Goal: Task Accomplishment & Management: Complete application form

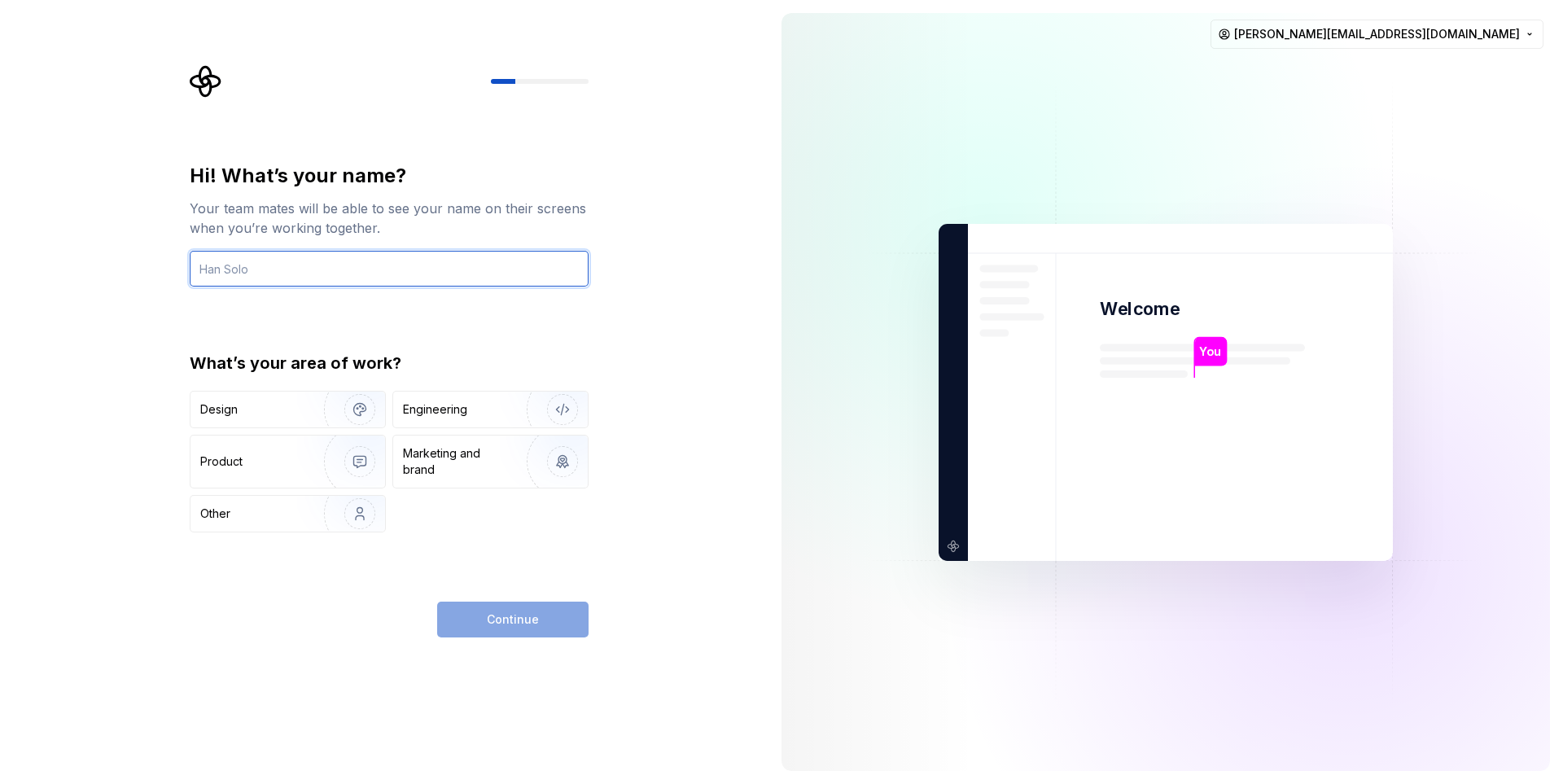
click at [370, 268] on input "text" at bounding box center [389, 268] width 399 height 35
type input "[PERSON_NAME]"
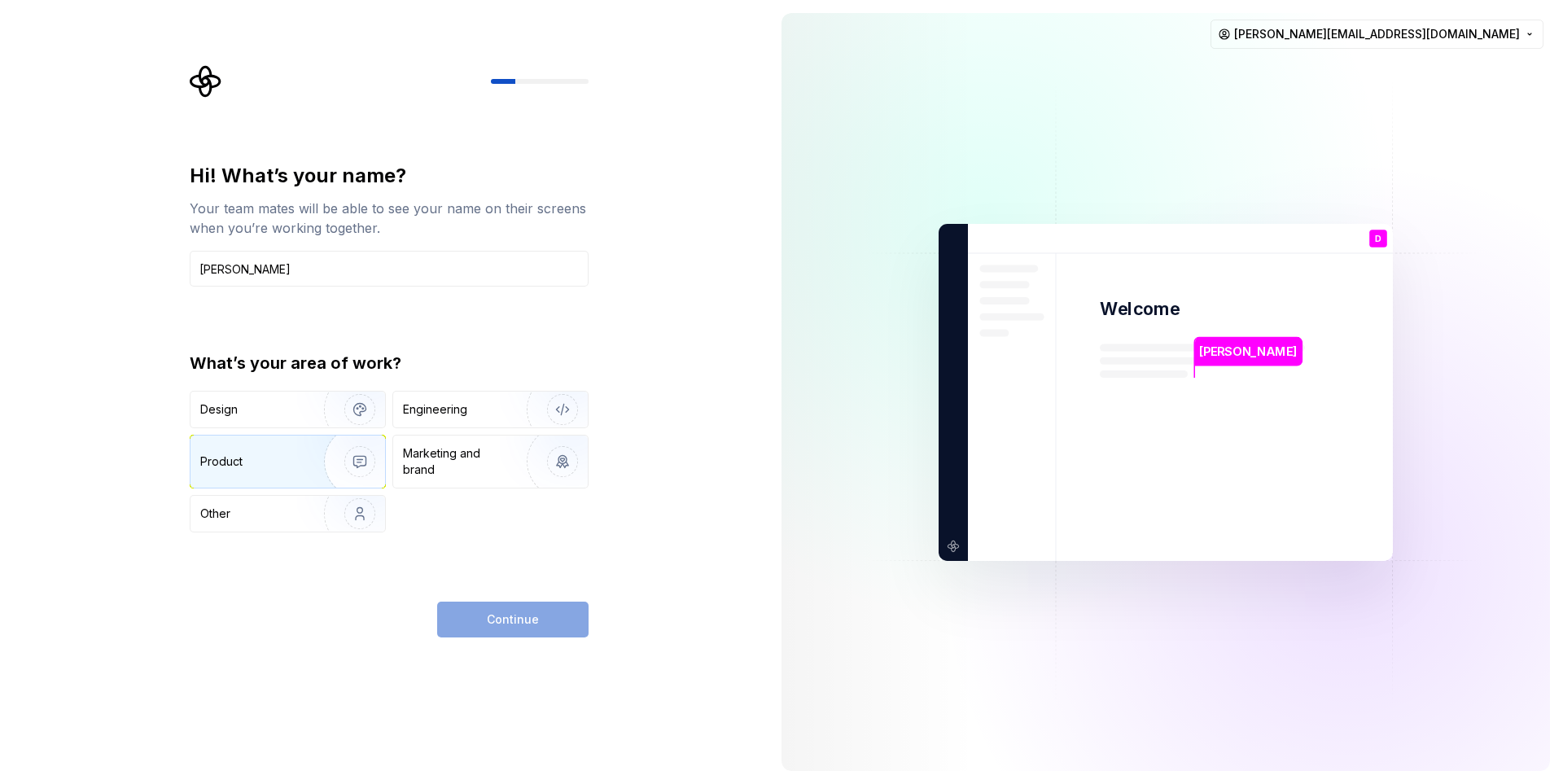
click at [342, 458] on img "button" at bounding box center [349, 461] width 104 height 109
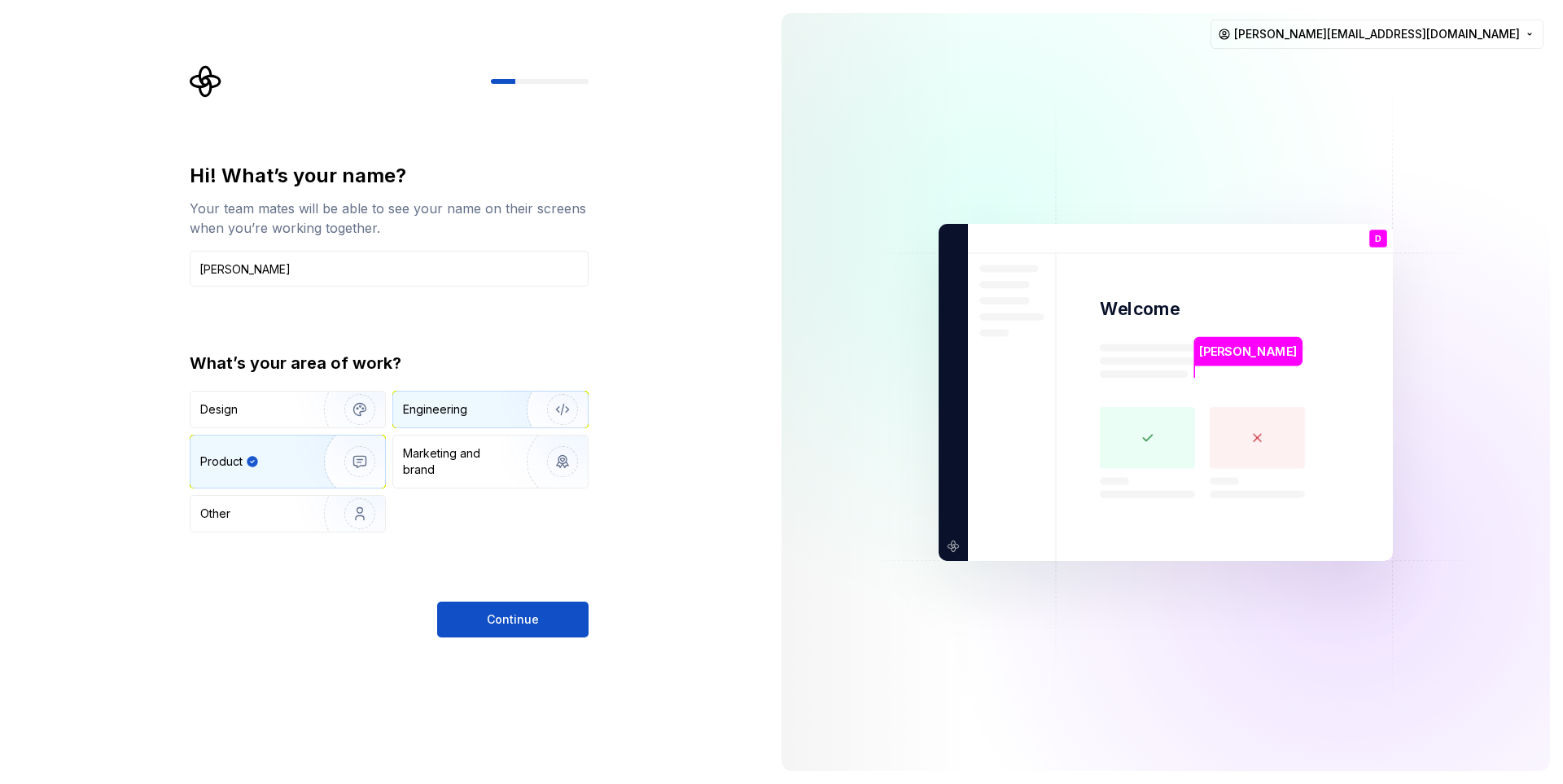
click at [495, 414] on div "Engineering" at bounding box center [467, 409] width 130 height 16
click at [293, 461] on div "Product" at bounding box center [254, 461] width 107 height 16
click at [499, 613] on span "Continue" at bounding box center [512, 619] width 52 height 16
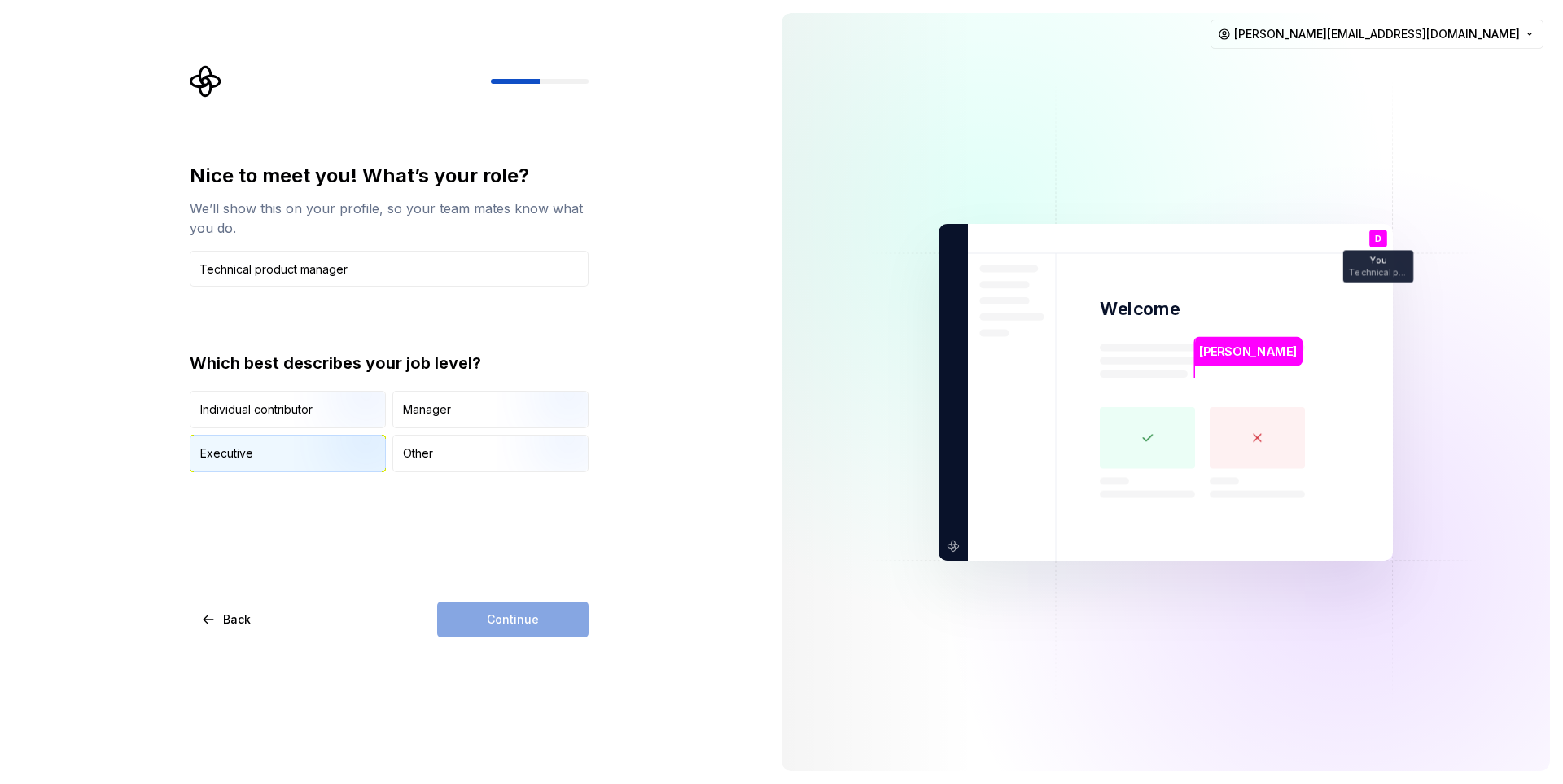
type input "Technical product manager"
click at [317, 448] on img "button" at bounding box center [345, 473] width 104 height 109
click at [498, 609] on button "Continue" at bounding box center [512, 619] width 151 height 35
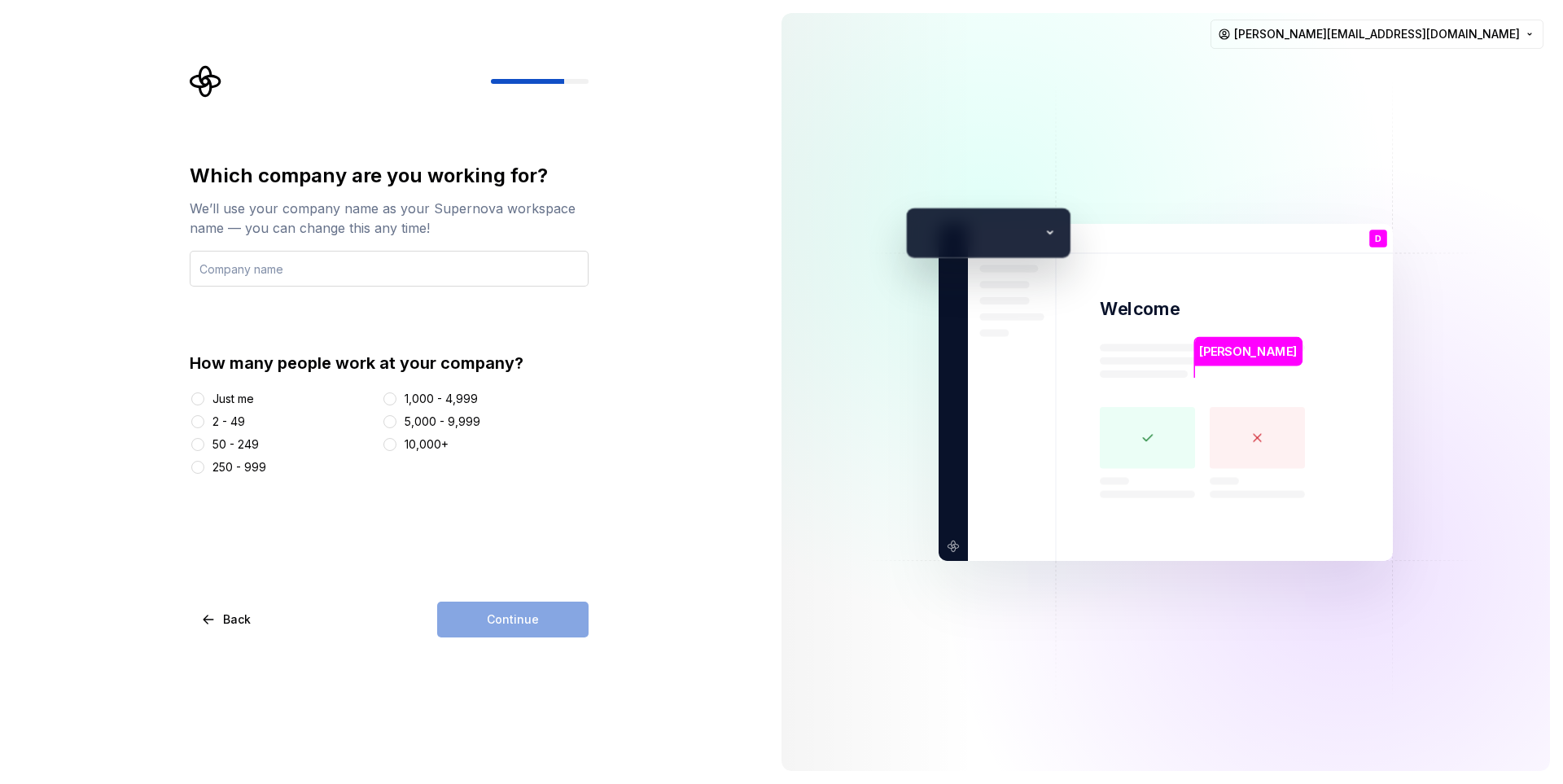
click at [295, 267] on input "text" at bounding box center [389, 268] width 399 height 35
type input "Cinobo"
click at [200, 418] on button "2 - 49" at bounding box center [197, 421] width 13 height 13
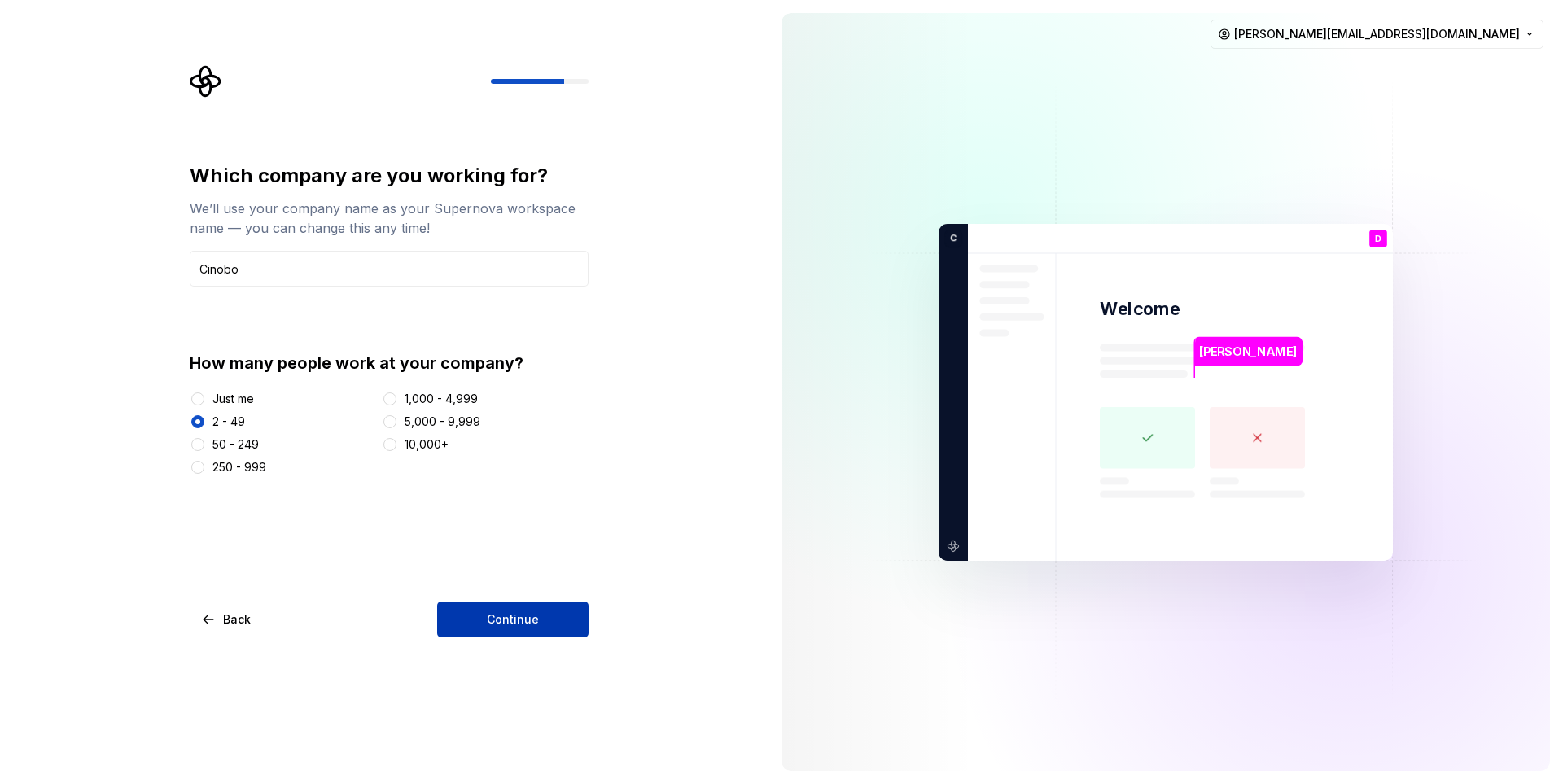
click at [455, 625] on button "Continue" at bounding box center [512, 619] width 151 height 35
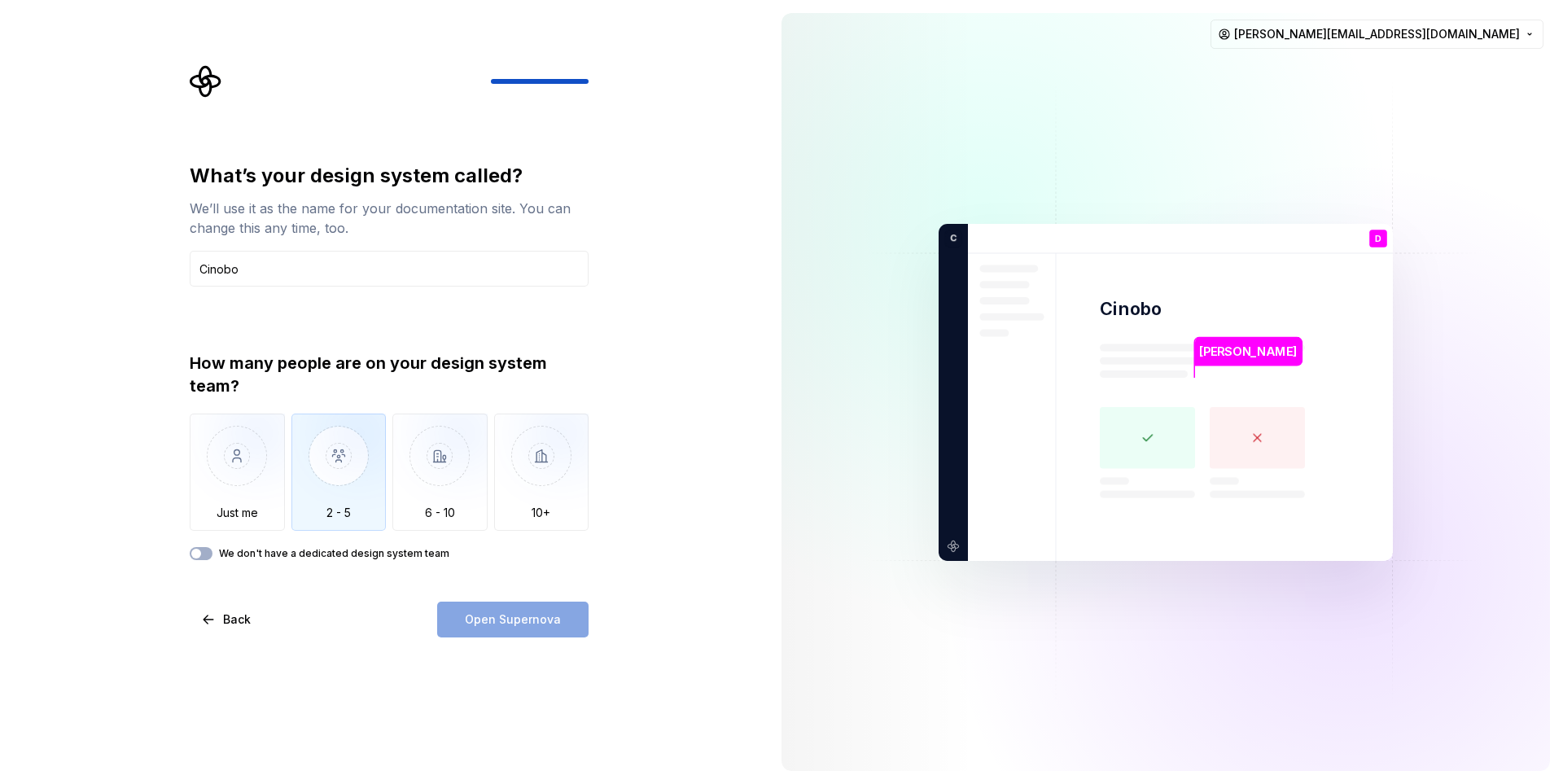
type input "Cinobo"
click at [345, 472] on img "button" at bounding box center [339, 468] width 95 height 109
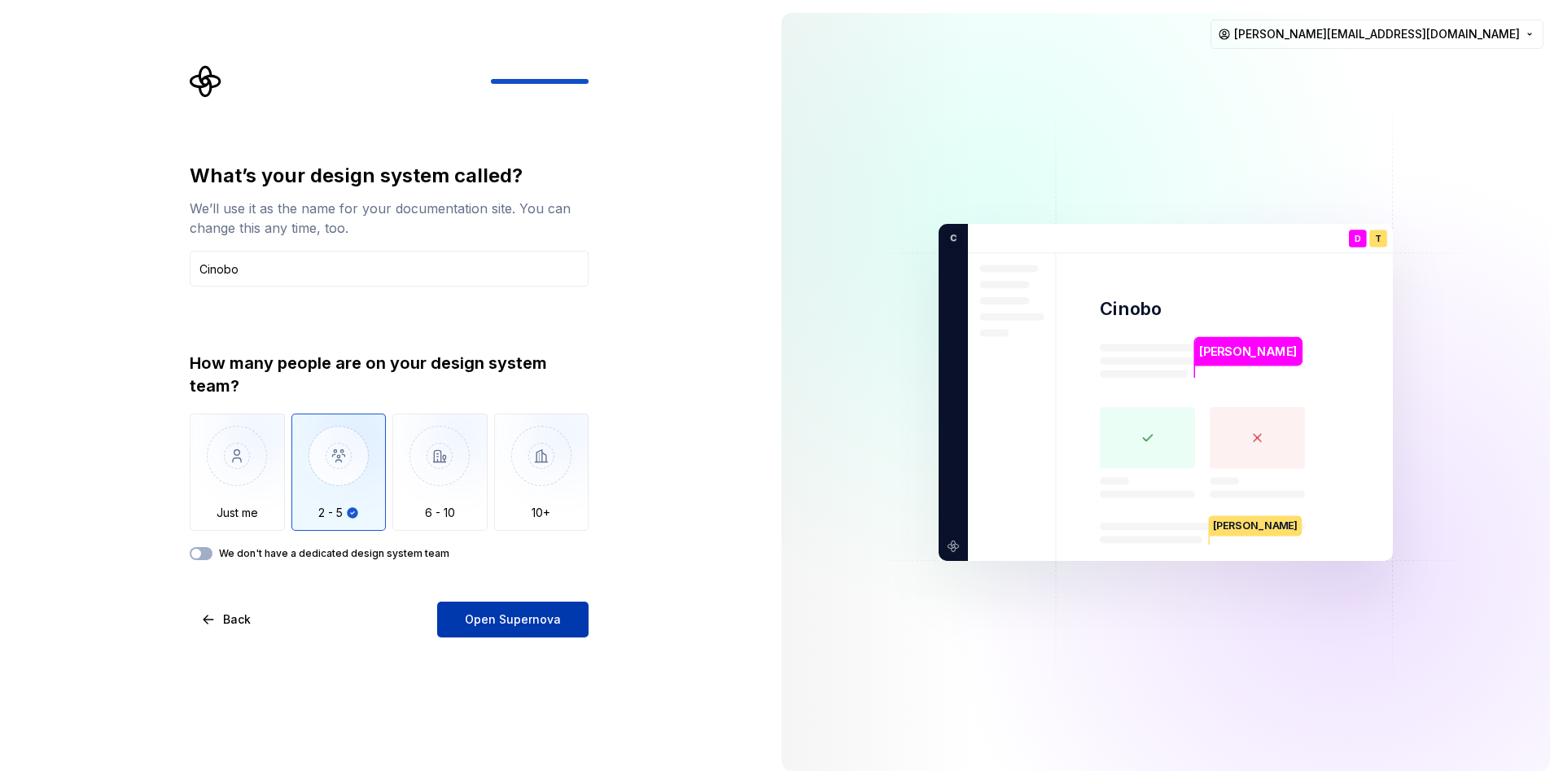
click at [497, 604] on button "Open Supernova" at bounding box center [512, 619] width 151 height 35
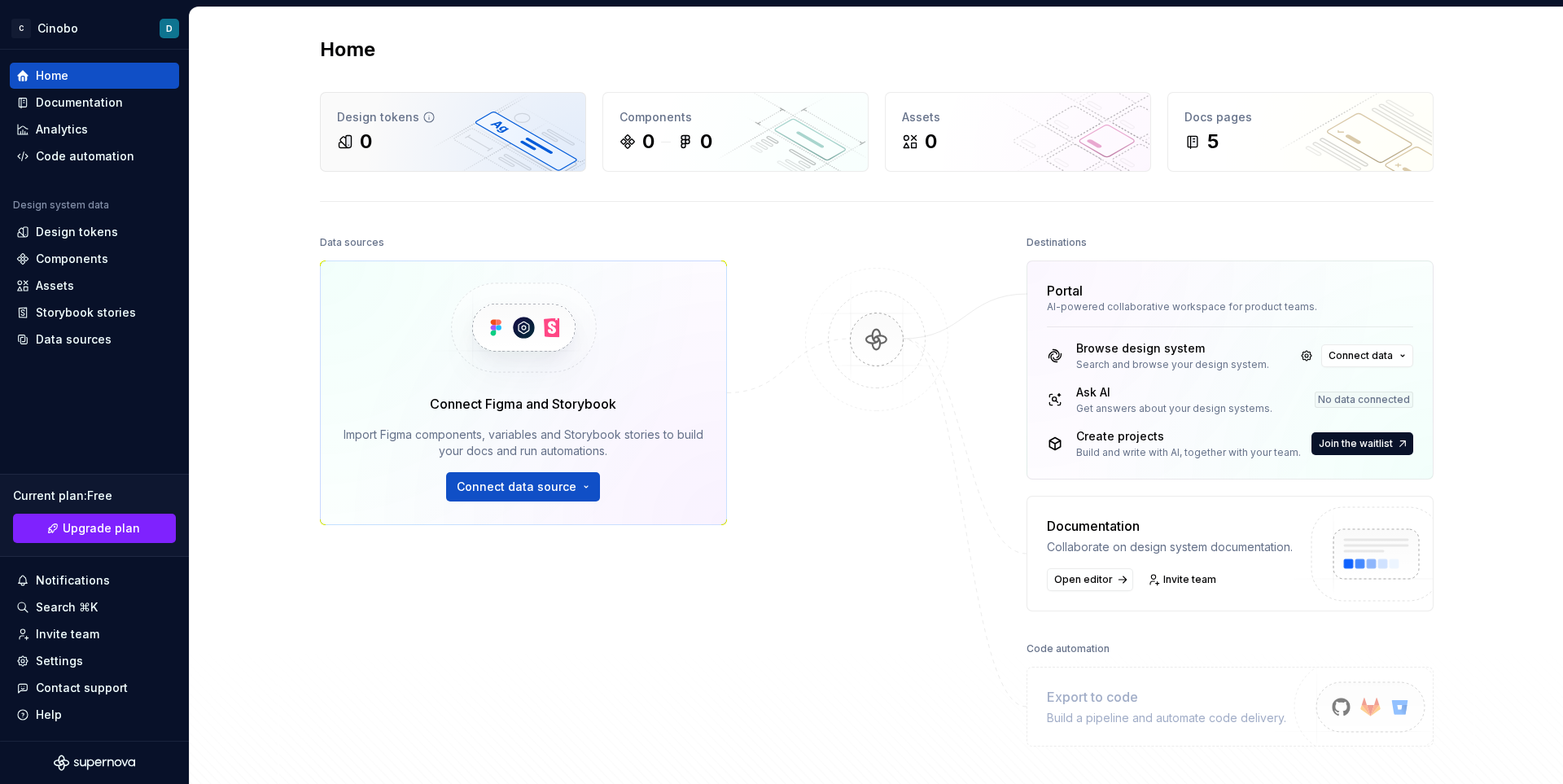
click at [369, 126] on div "Design tokens 0" at bounding box center [453, 132] width 265 height 78
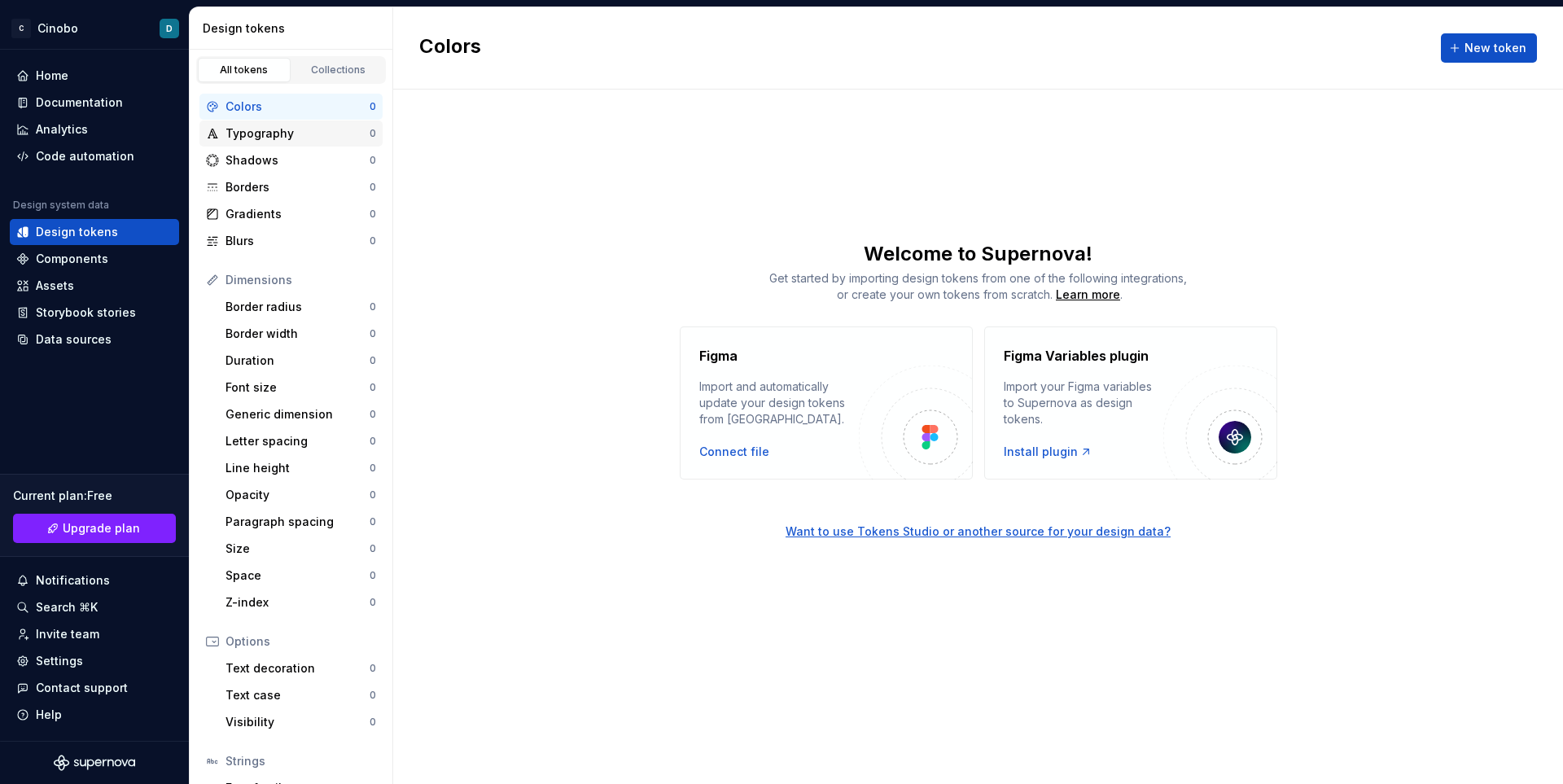
click at [236, 129] on div "Typography" at bounding box center [297, 133] width 144 height 16
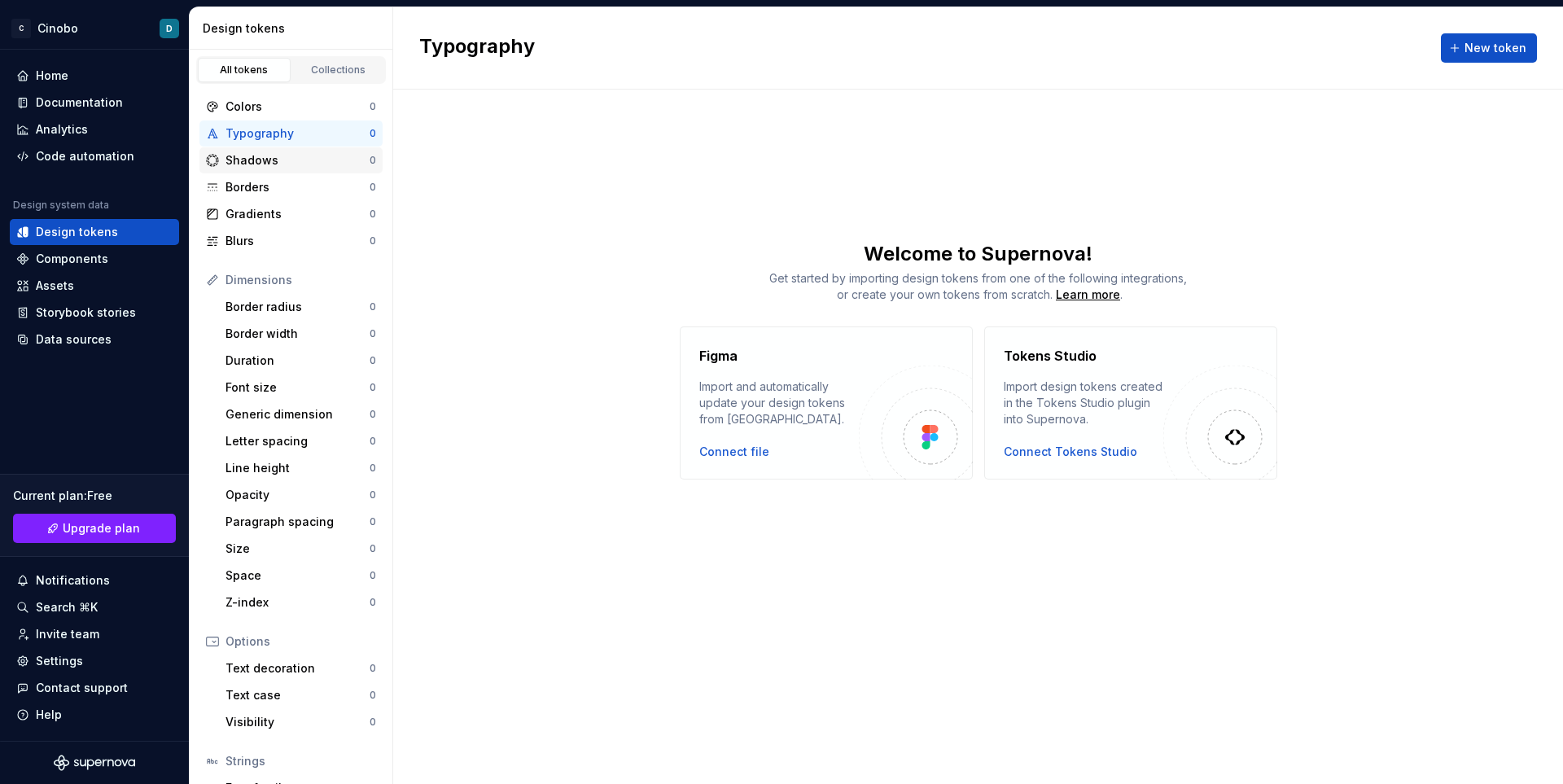
click at [245, 157] on div "Shadows" at bounding box center [297, 160] width 144 height 16
click at [247, 177] on div "Borders 0" at bounding box center [291, 187] width 183 height 26
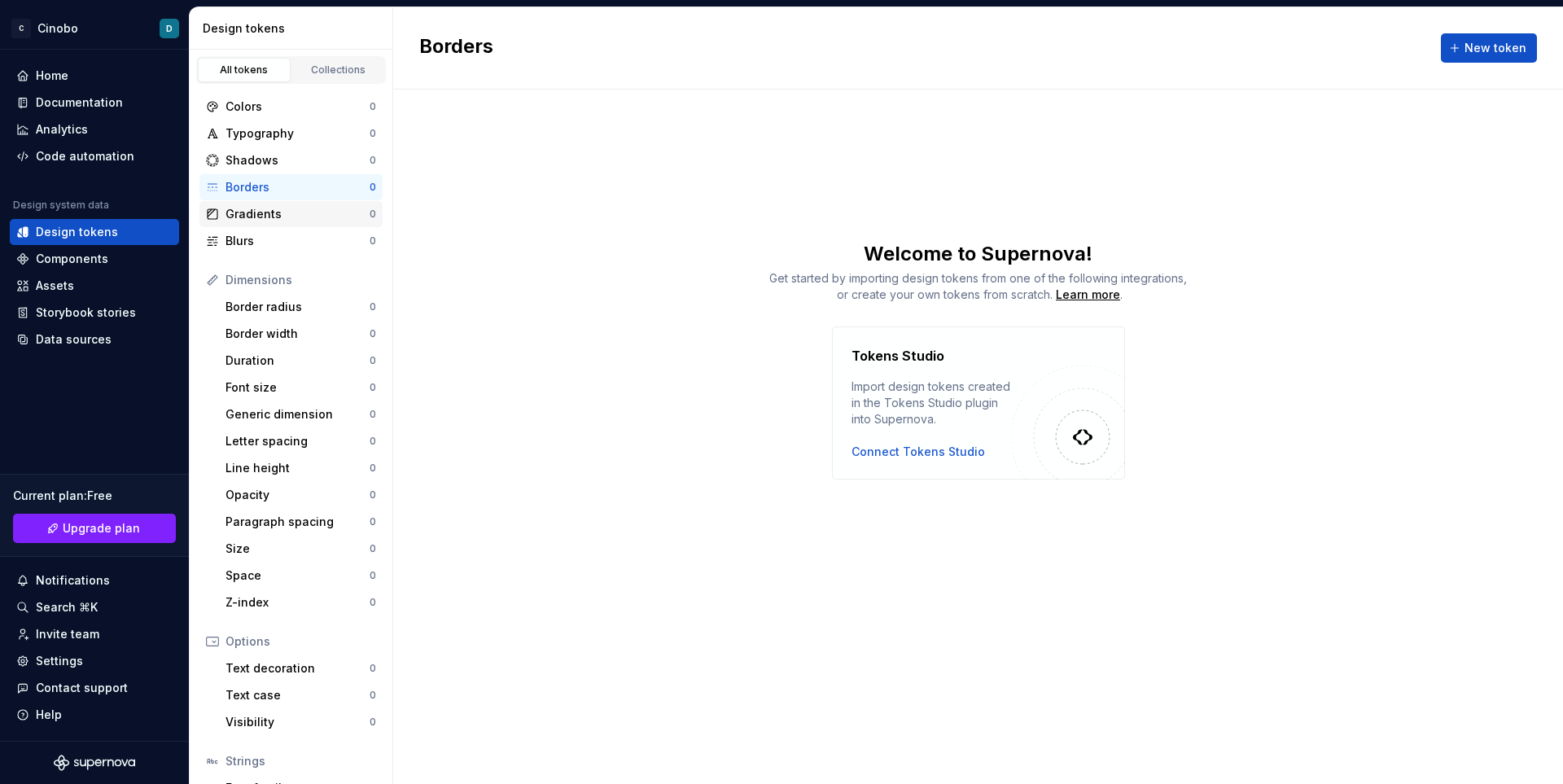
click at [259, 206] on div "Gradients" at bounding box center [297, 214] width 144 height 16
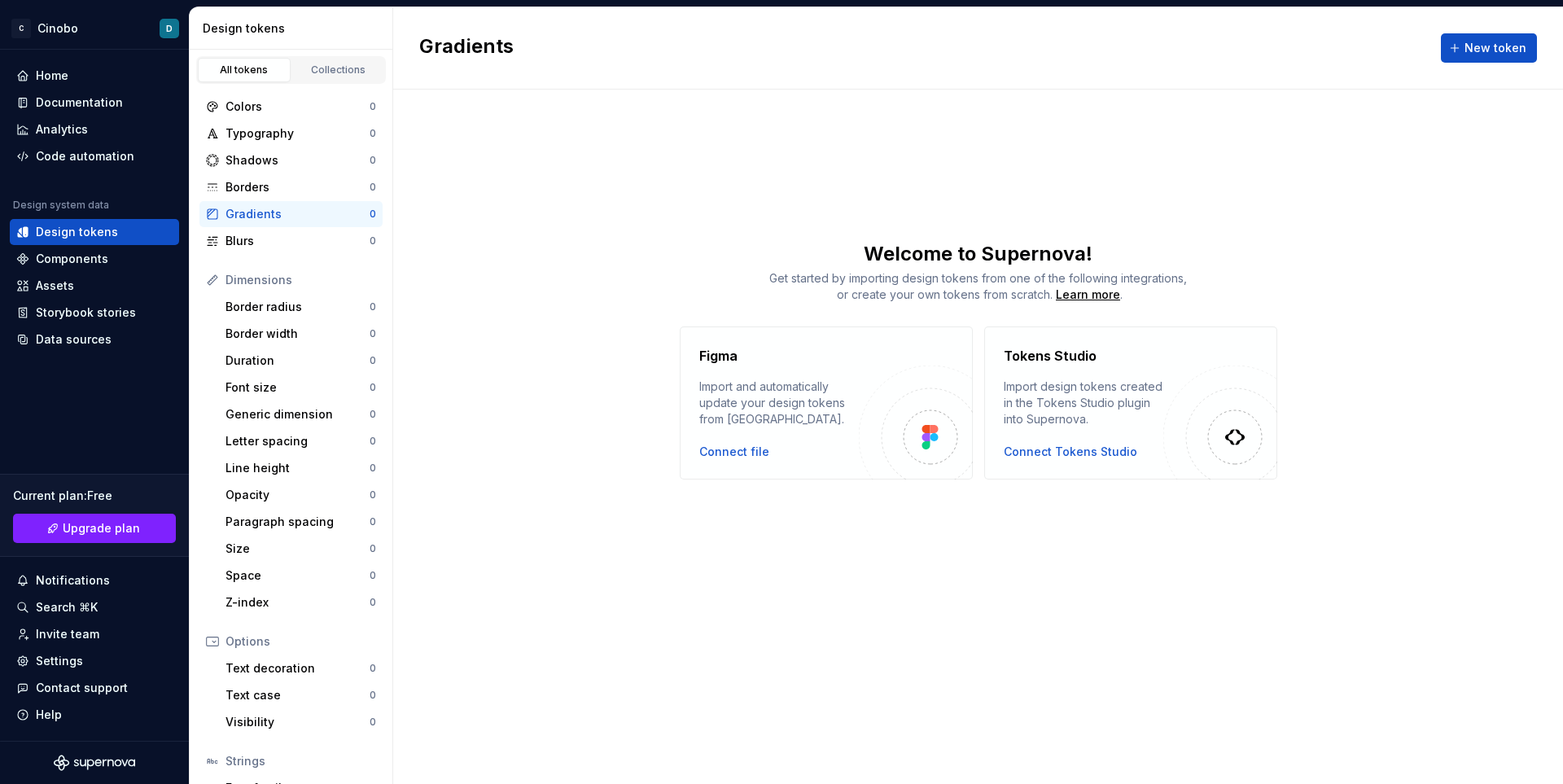
click at [257, 220] on div "Gradients" at bounding box center [297, 214] width 144 height 16
click at [254, 236] on div "Blurs" at bounding box center [297, 241] width 144 height 16
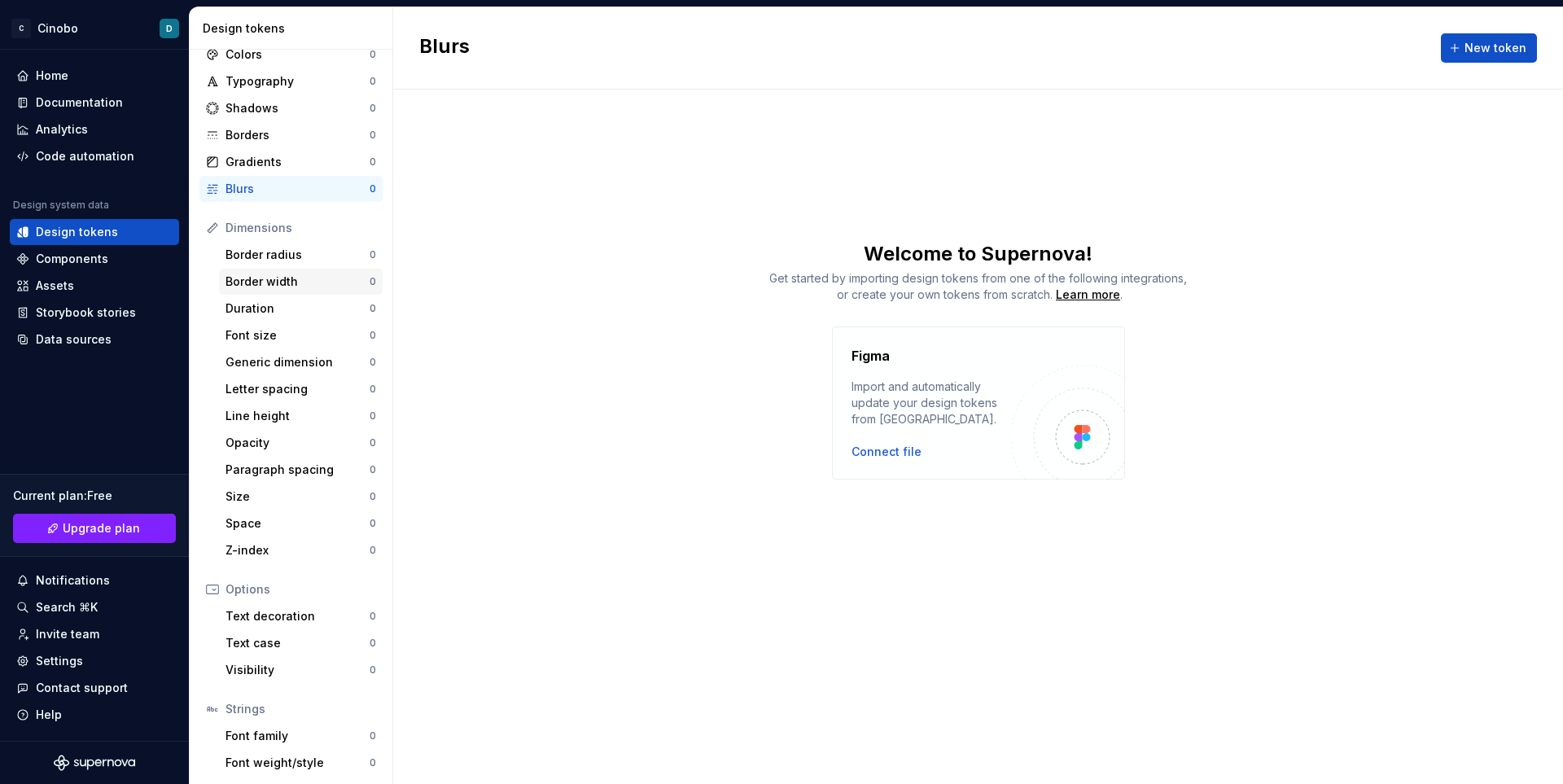
scroll to position [107, 0]
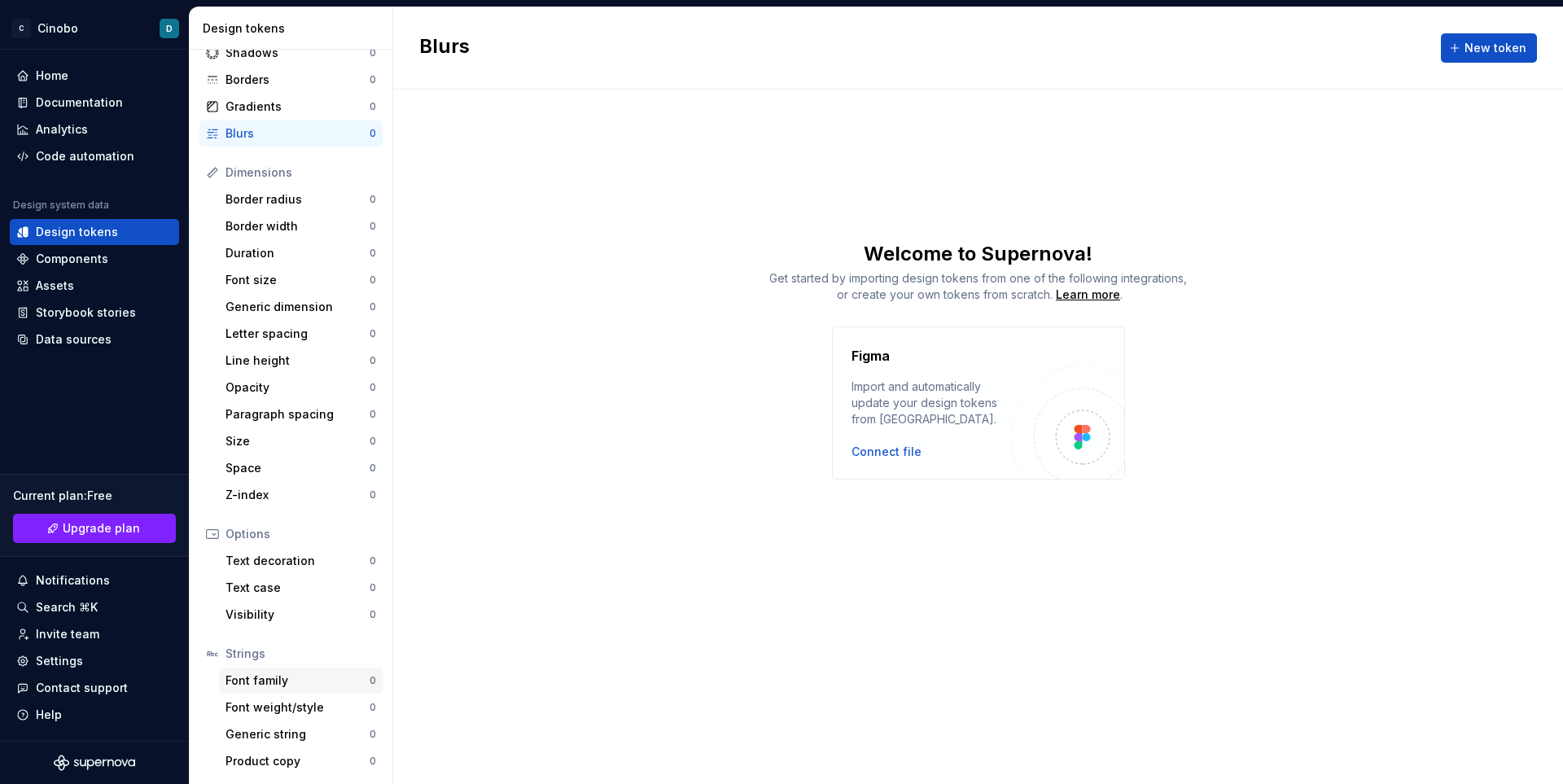
click at [280, 682] on div "Font family" at bounding box center [297, 680] width 144 height 16
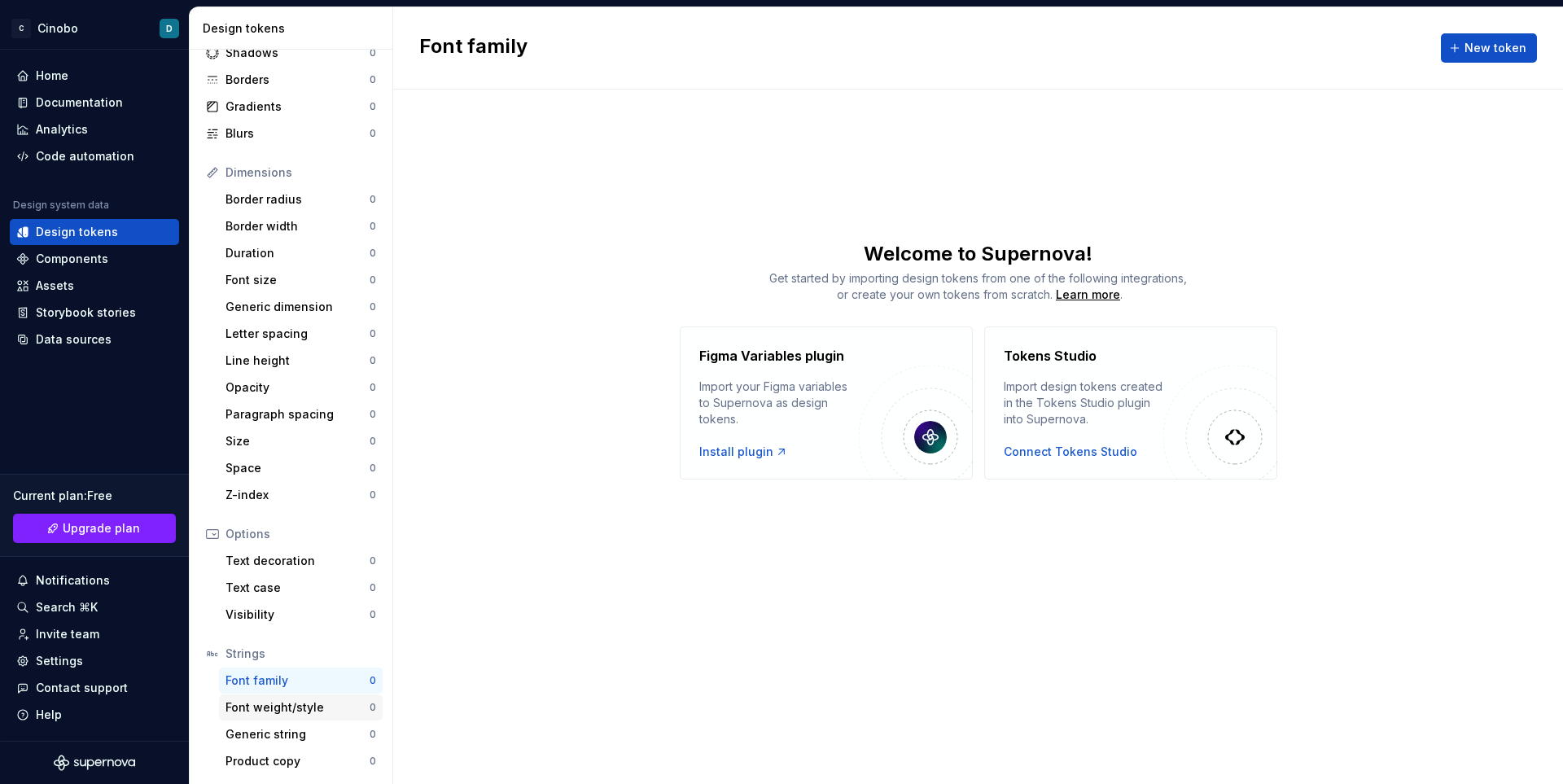
click at [278, 702] on div "Font weight/style" at bounding box center [297, 707] width 144 height 16
click at [279, 724] on div "Generic string 0" at bounding box center [300, 734] width 164 height 26
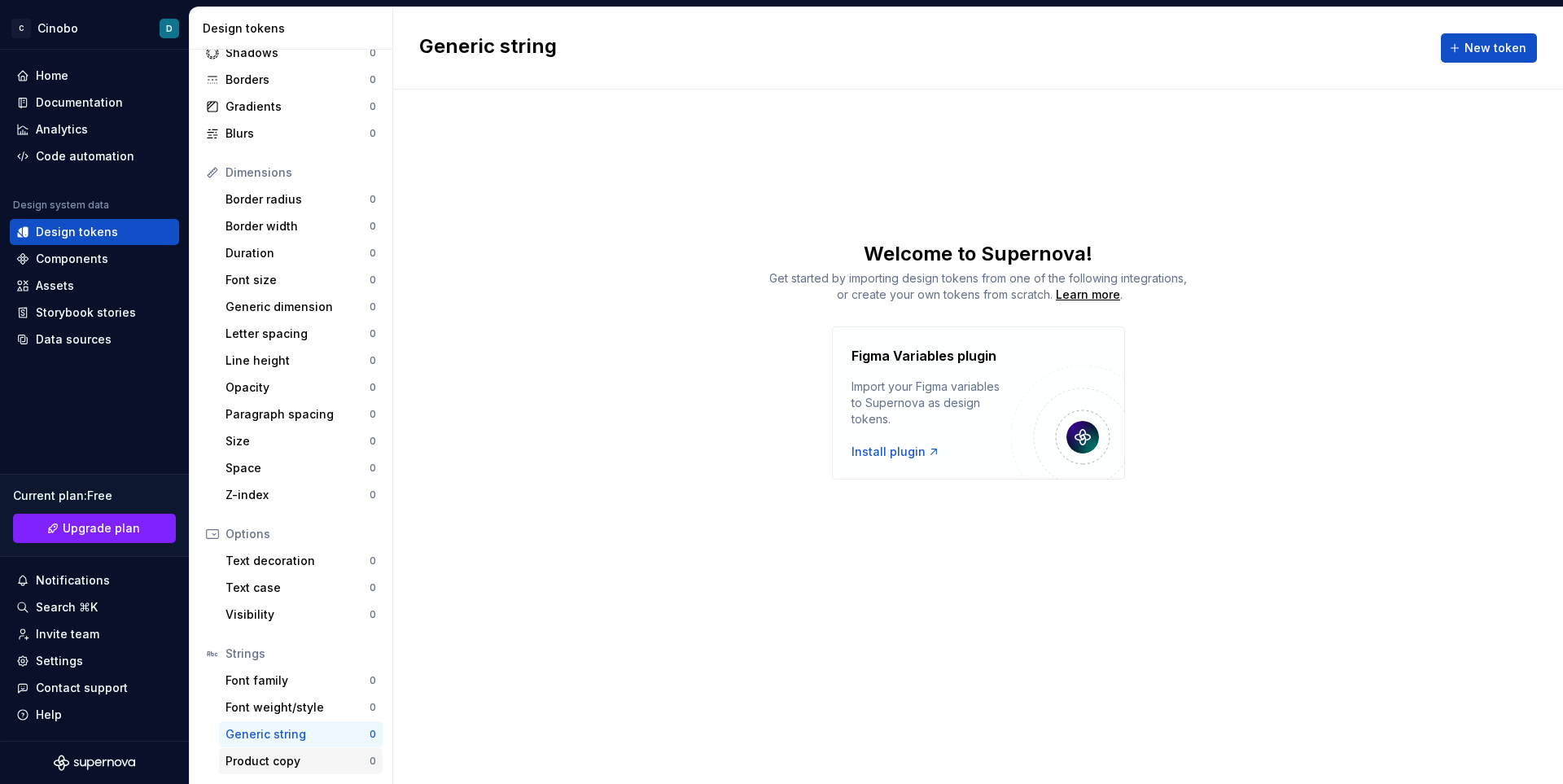
click at [285, 763] on div "Product copy" at bounding box center [297, 761] width 144 height 16
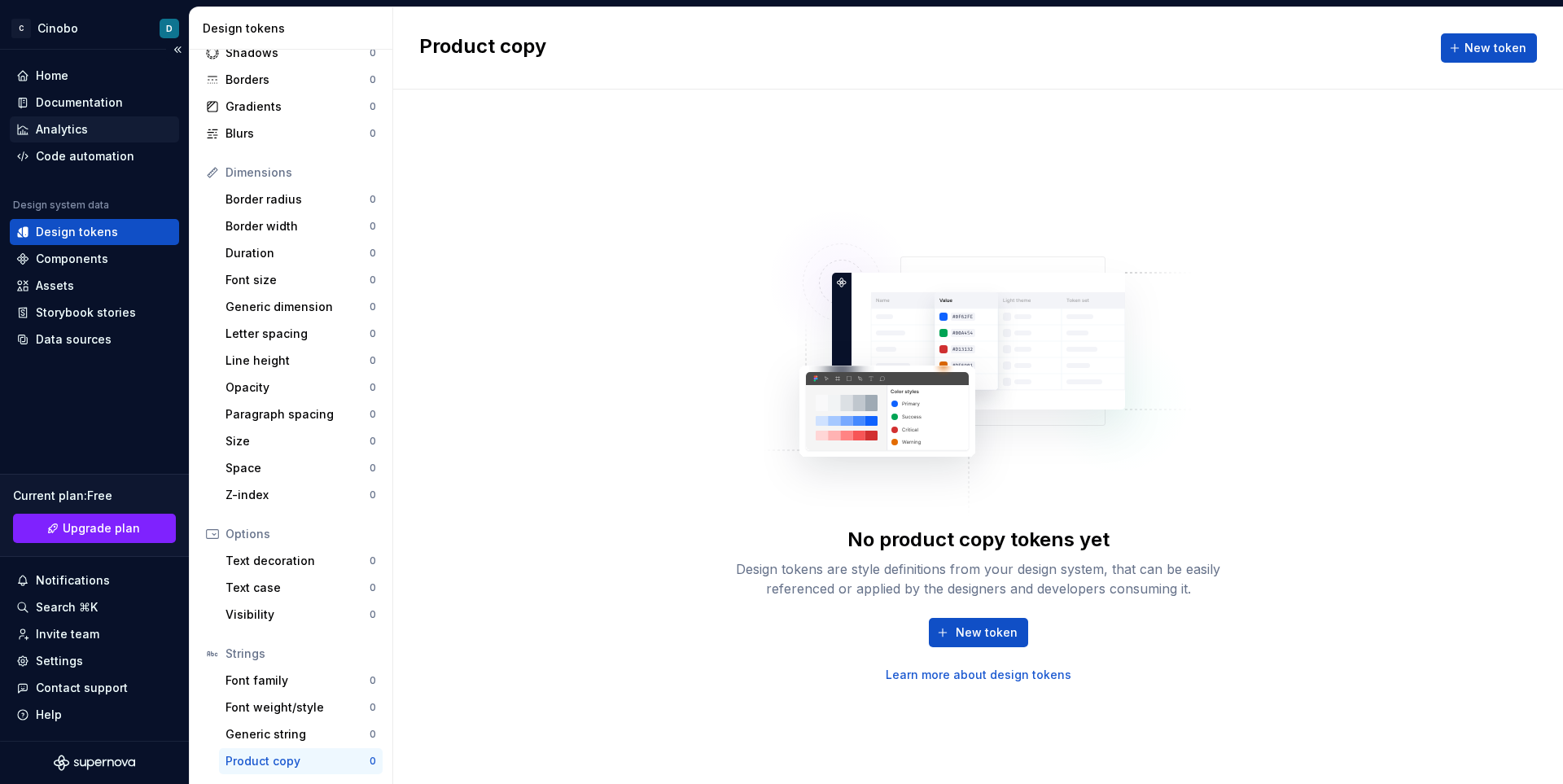
click at [56, 132] on div "Analytics" at bounding box center [61, 129] width 52 height 16
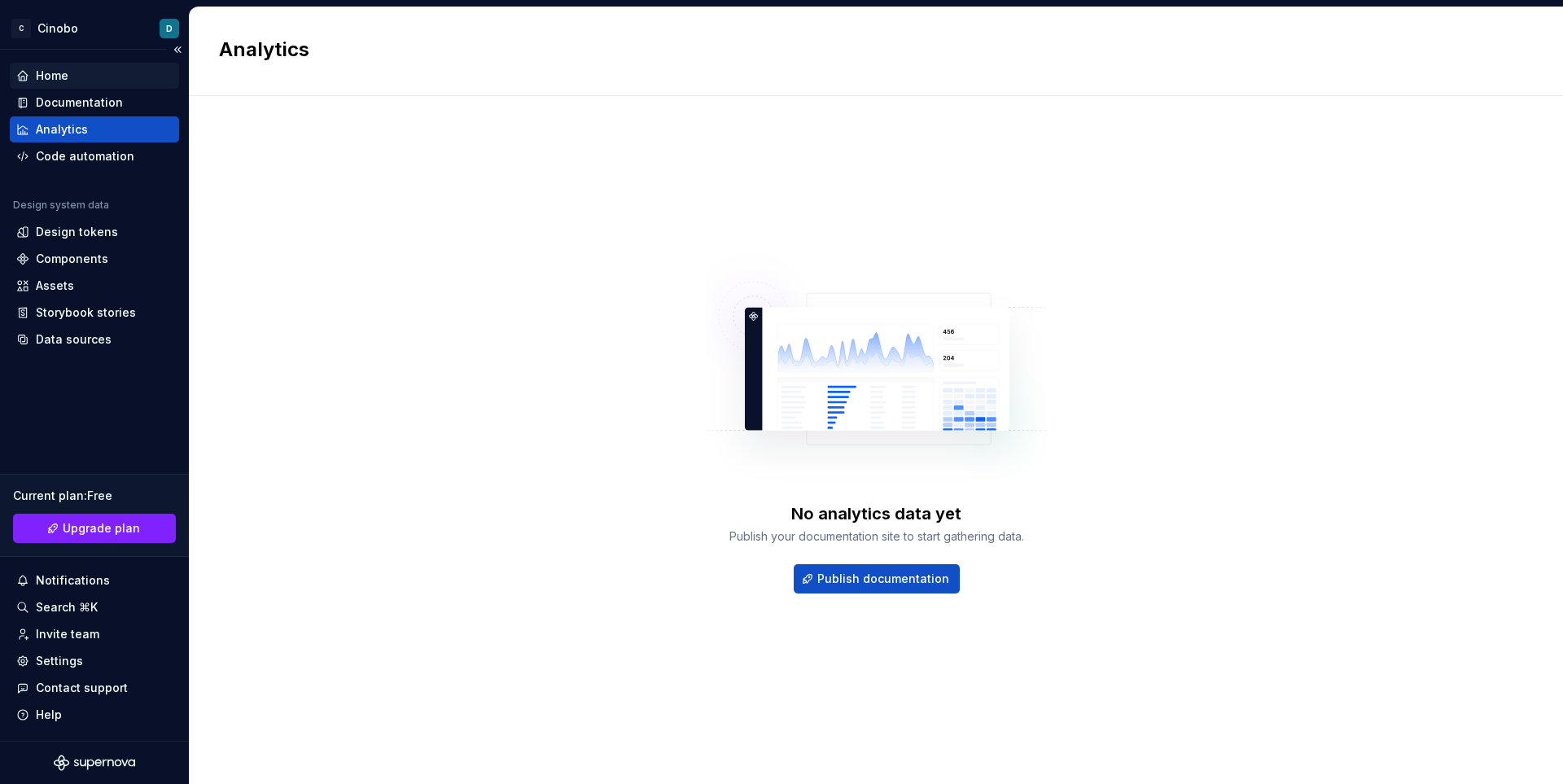
click at [51, 71] on div "Home" at bounding box center [52, 75] width 33 height 16
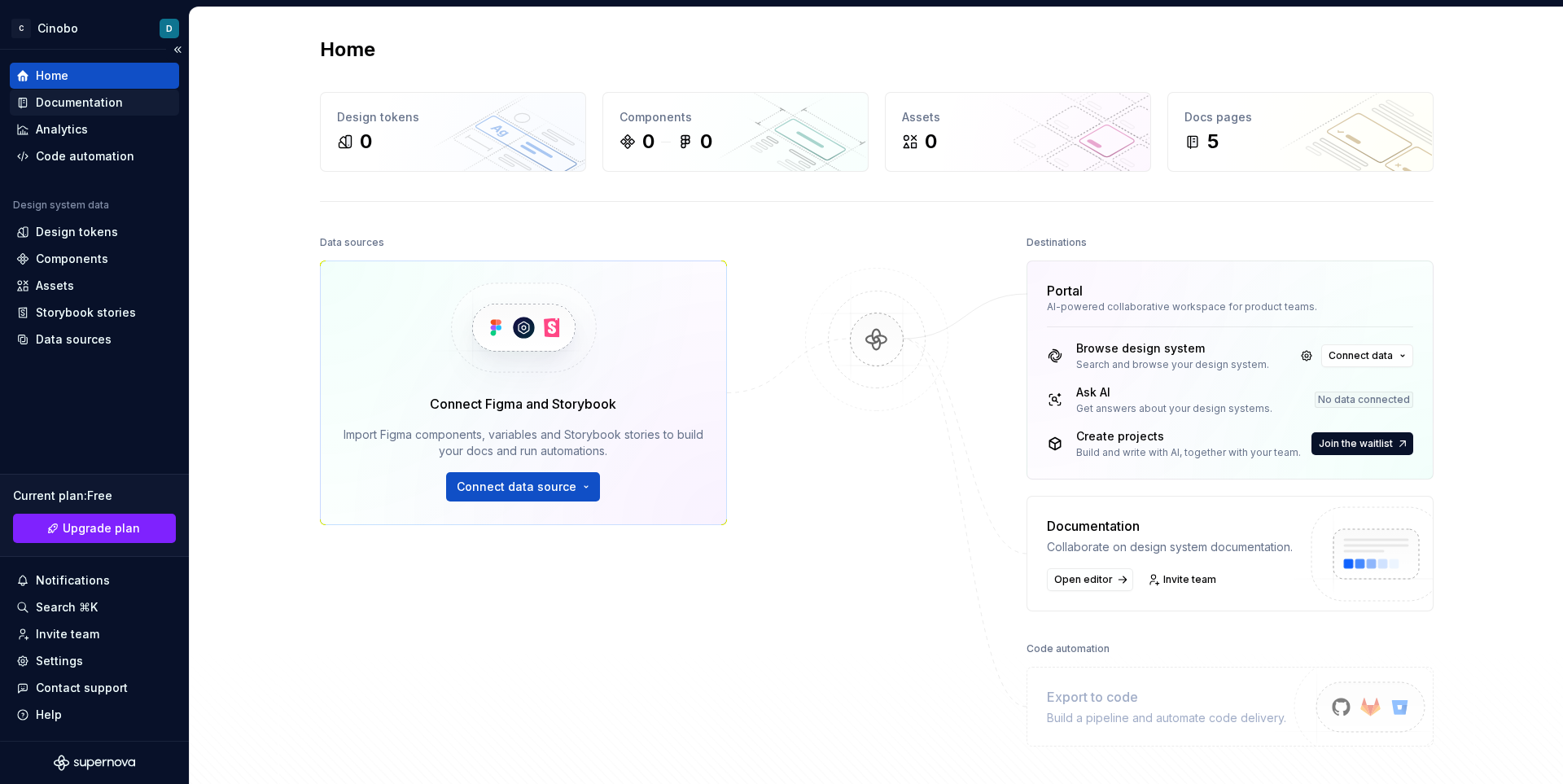
click at [67, 101] on div "Documentation" at bounding box center [79, 102] width 87 height 16
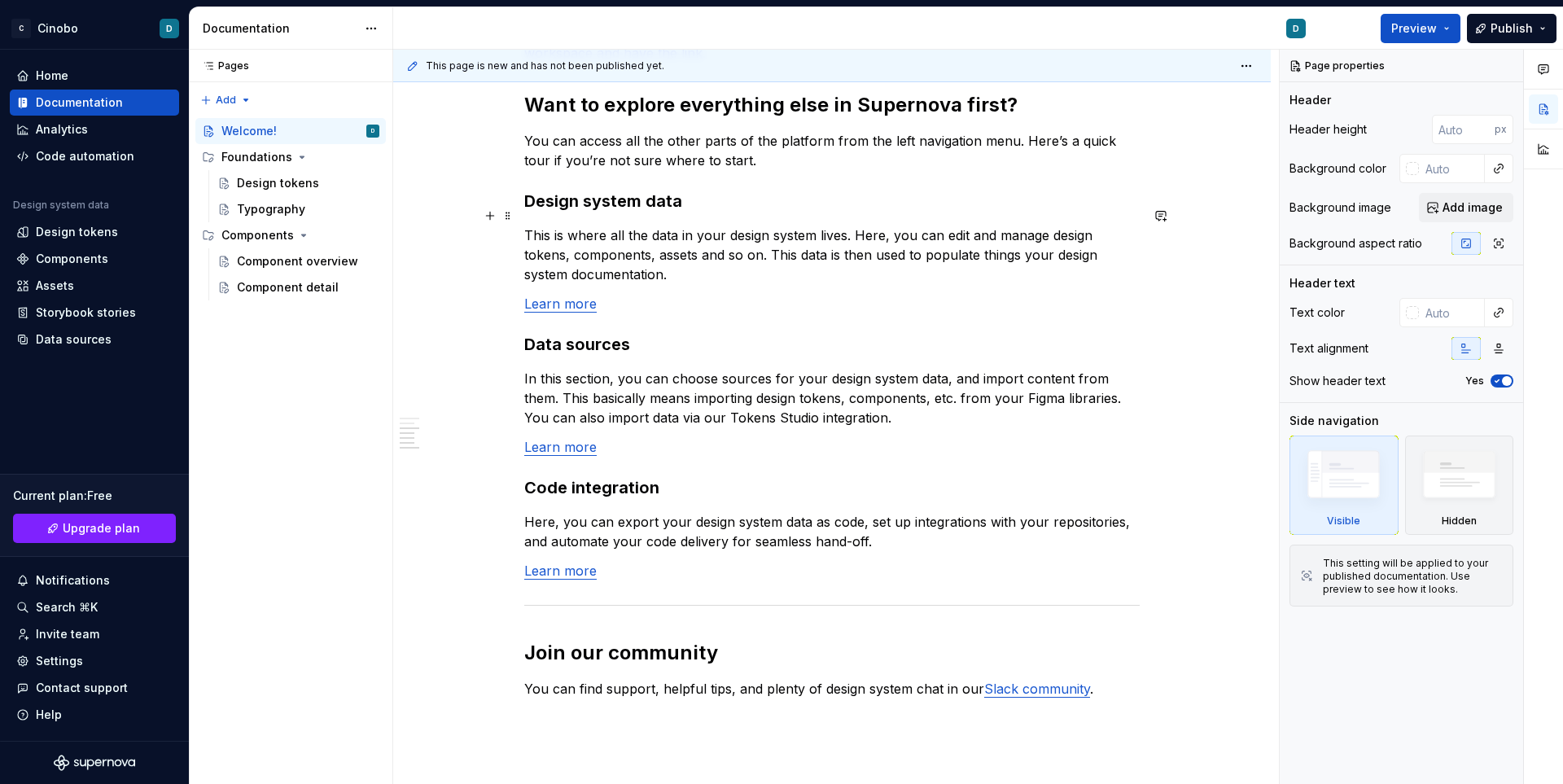
scroll to position [1081, 0]
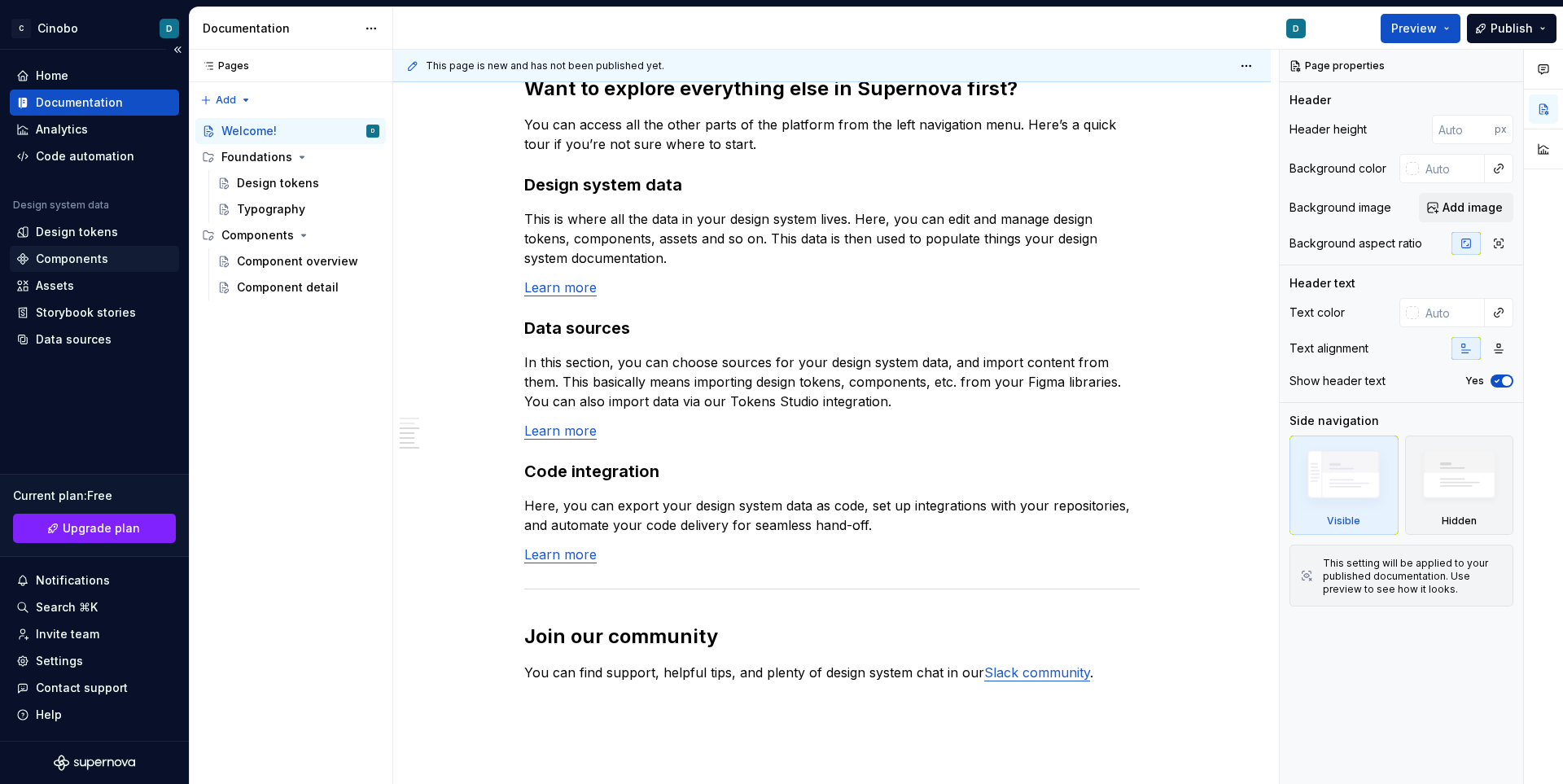
click at [105, 254] on div "Components" at bounding box center [72, 259] width 73 height 16
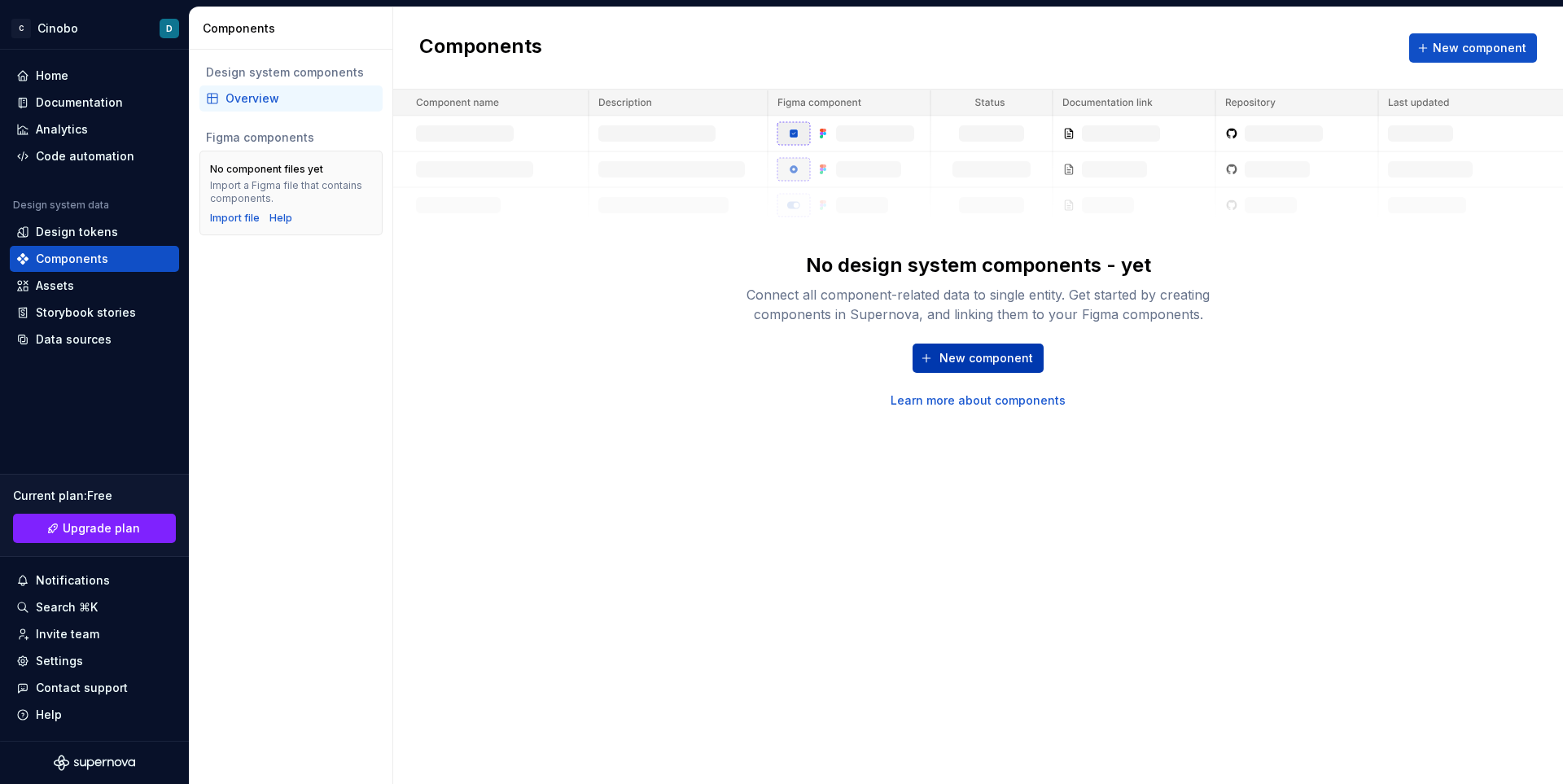
click at [987, 358] on span "New component" at bounding box center [986, 357] width 93 height 16
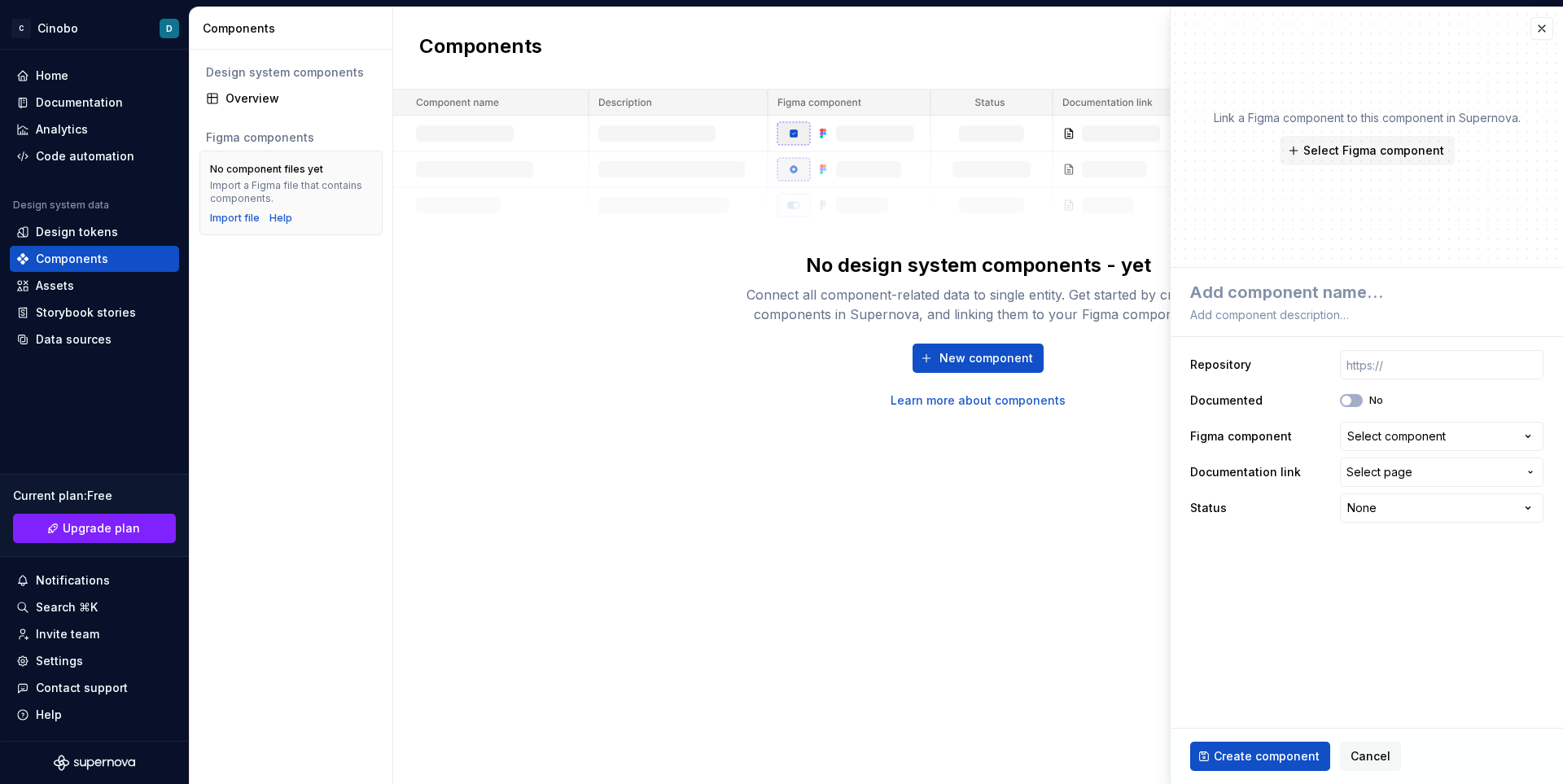
type textarea "*"
click at [1405, 468] on span "Select page" at bounding box center [1379, 472] width 66 height 16
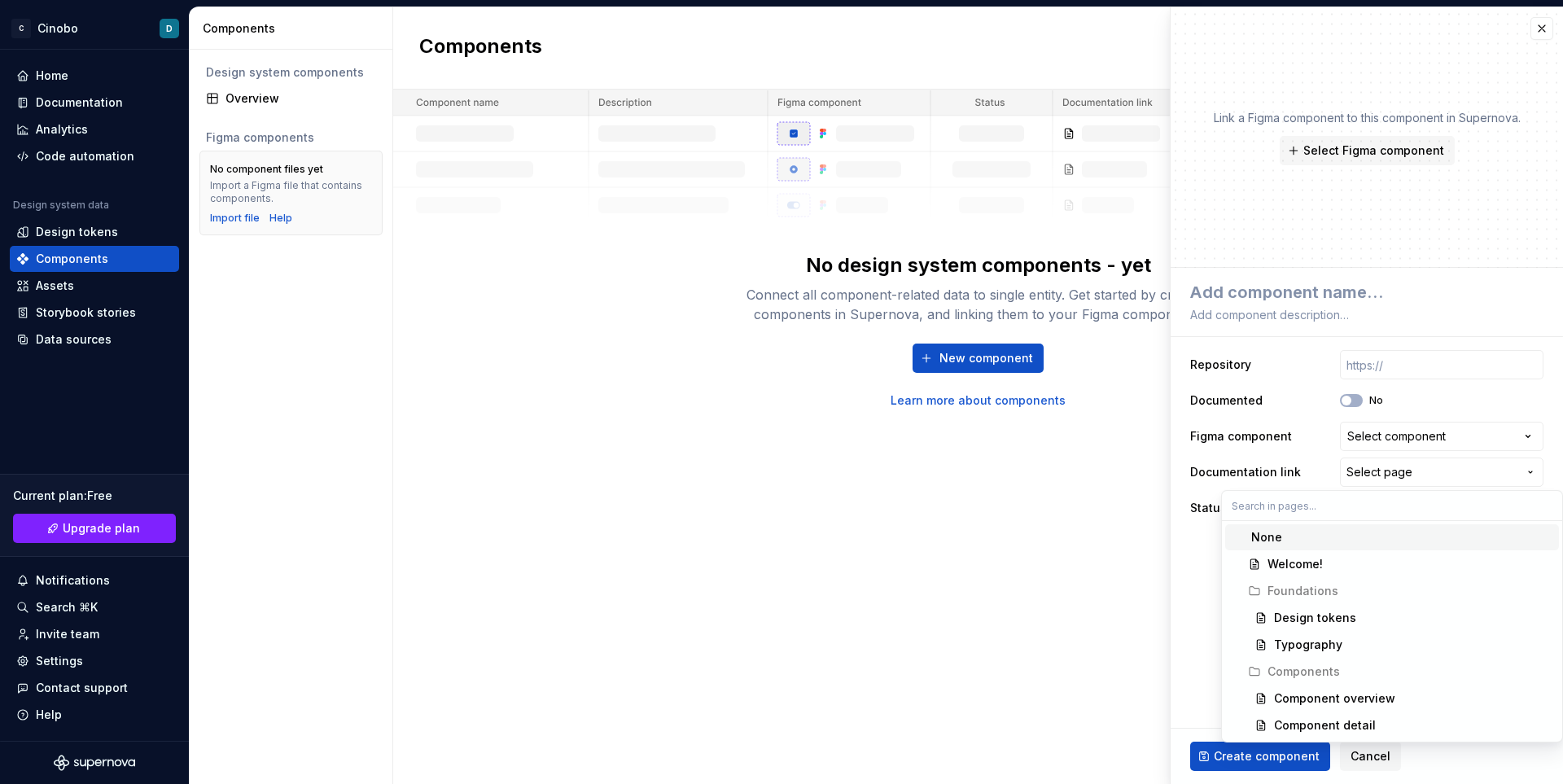
click at [1386, 477] on html "**********" at bounding box center [782, 392] width 1563 height 784
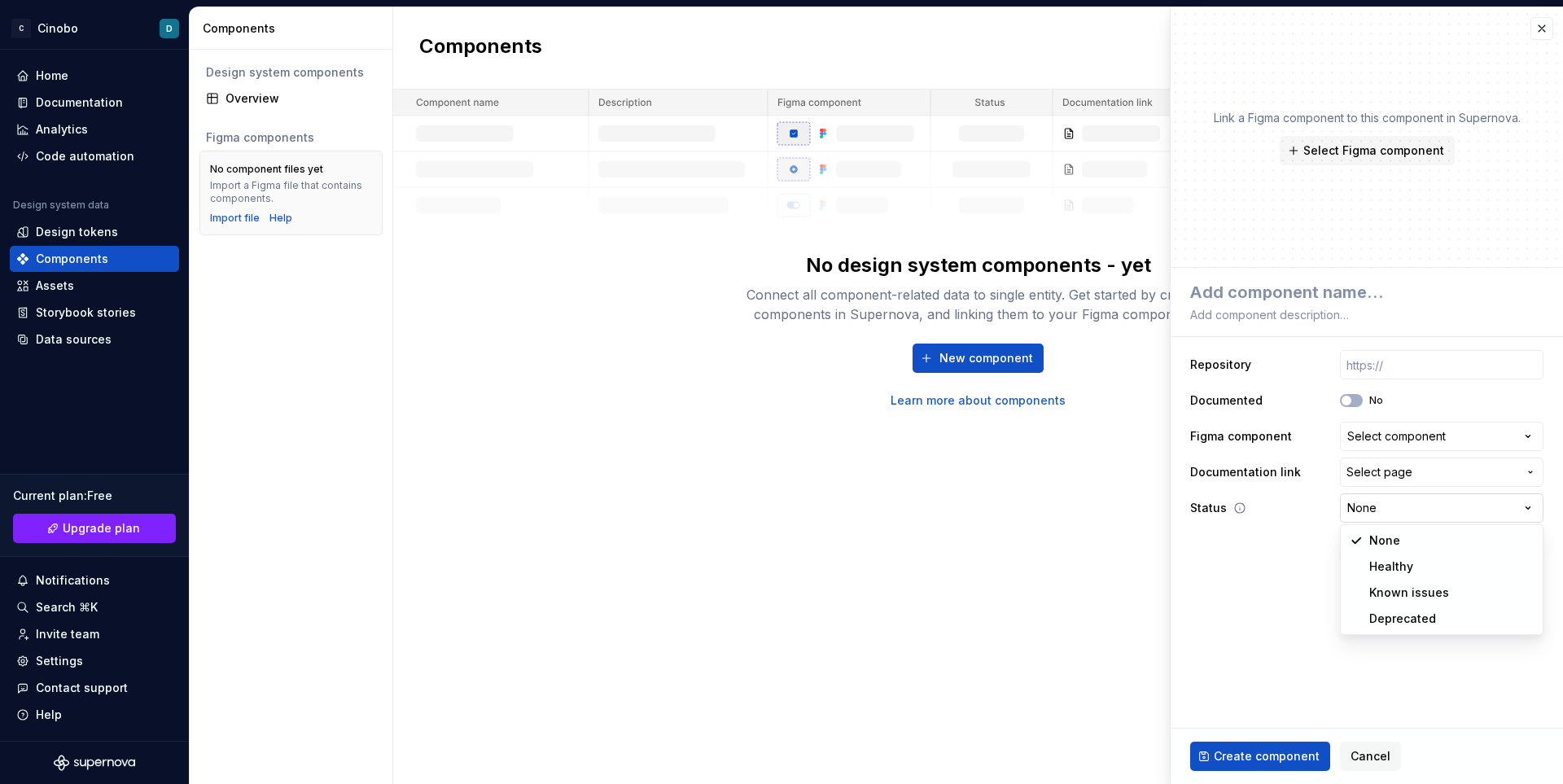
click at [1376, 496] on html "**********" at bounding box center [782, 392] width 1563 height 784
click at [1375, 496] on html "**********" at bounding box center [782, 392] width 1563 height 784
click at [87, 286] on div "Assets" at bounding box center [94, 286] width 157 height 16
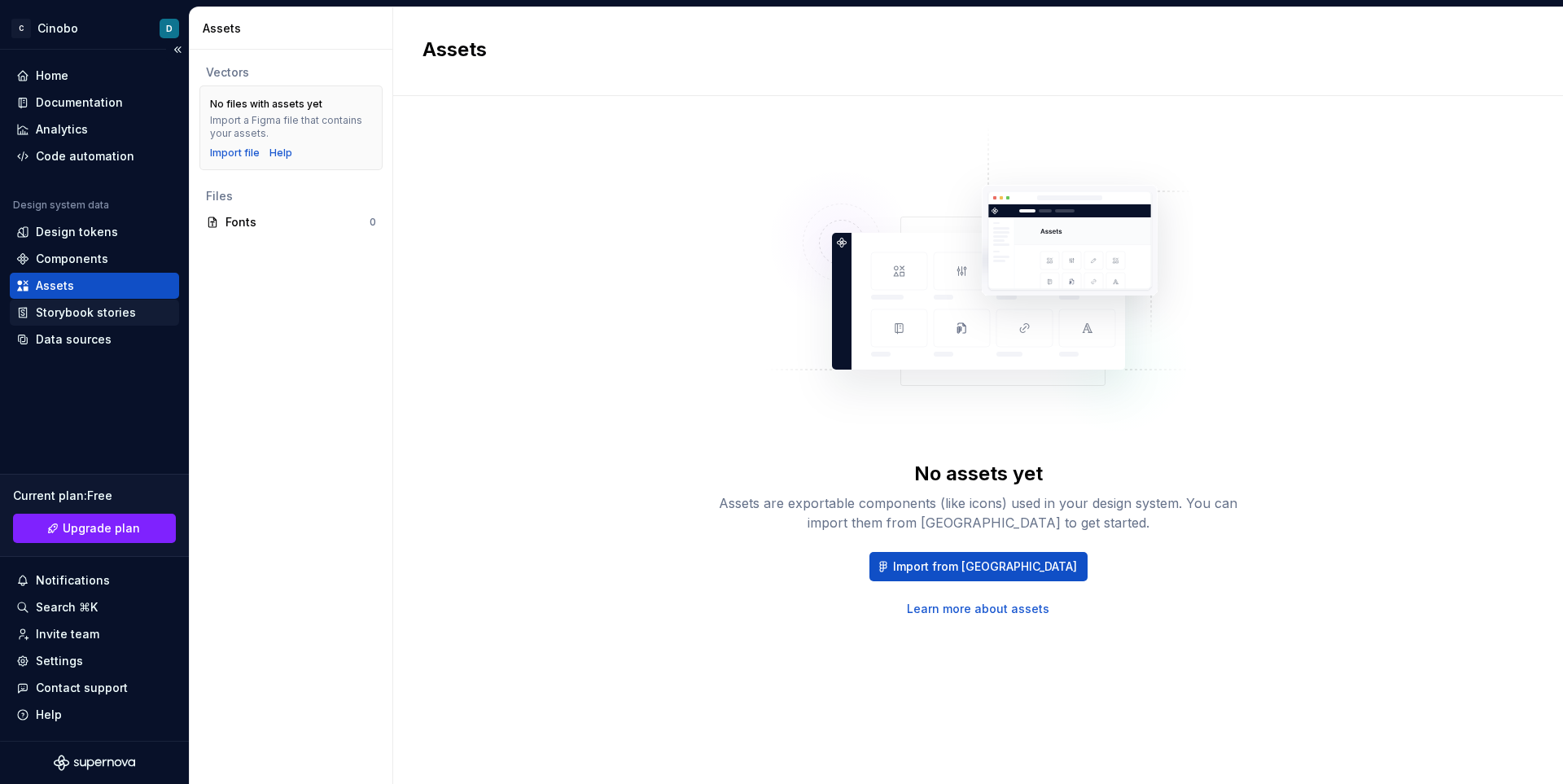
click at [84, 311] on div "Storybook stories" at bounding box center [86, 312] width 100 height 16
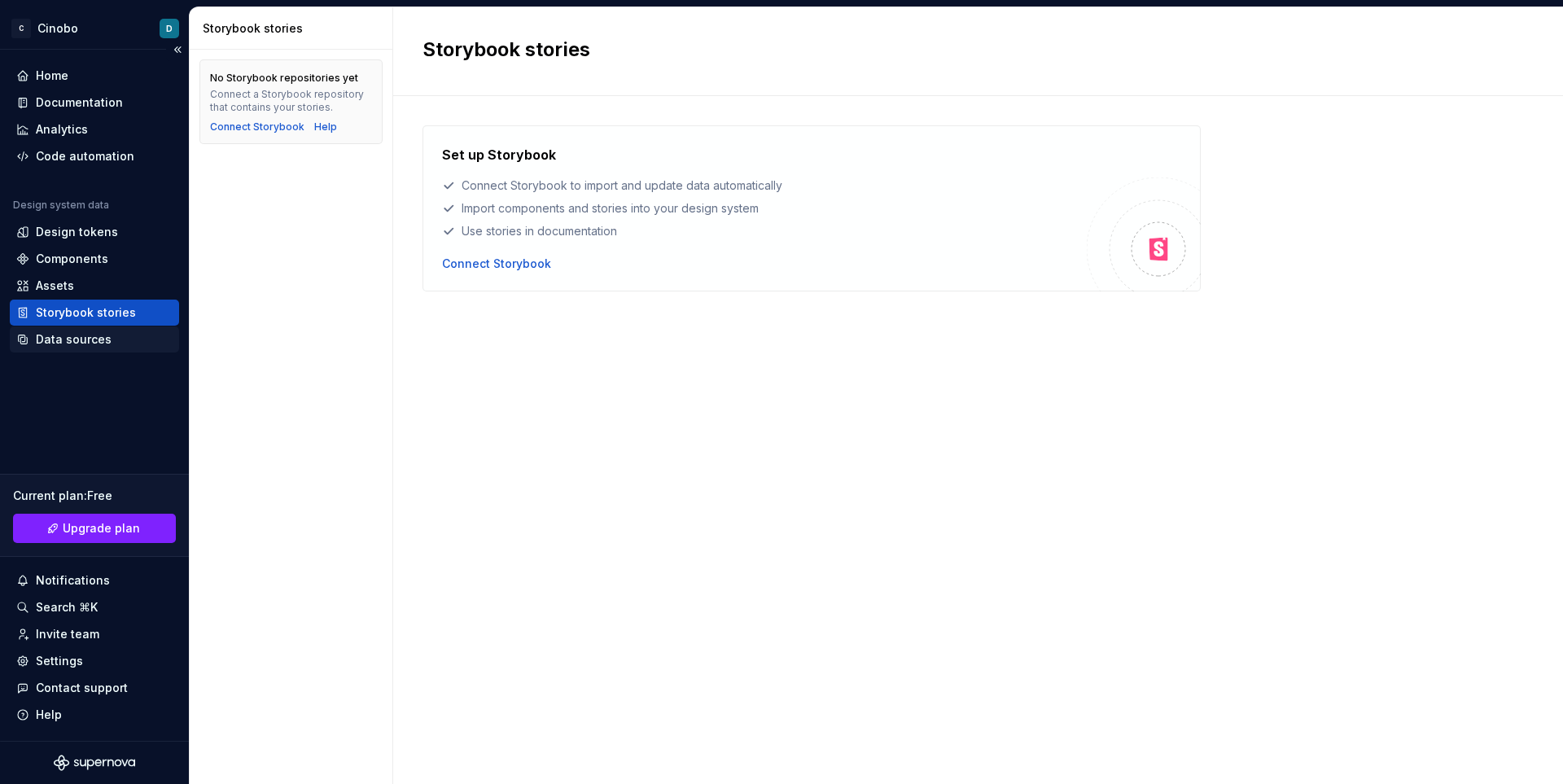
click at [77, 334] on div "Data sources" at bounding box center [73, 339] width 75 height 16
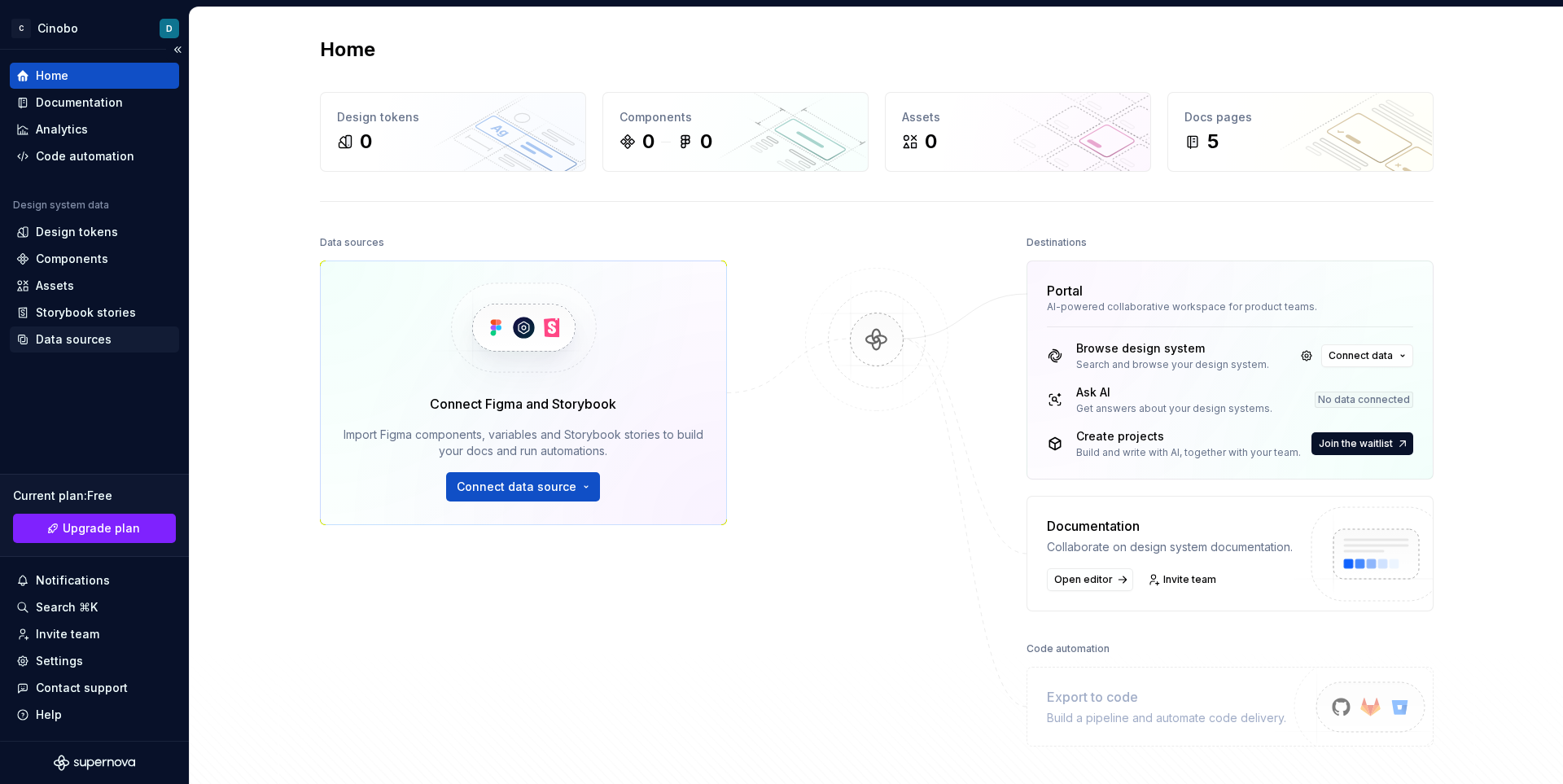
click at [96, 336] on div "Data sources" at bounding box center [73, 339] width 75 height 16
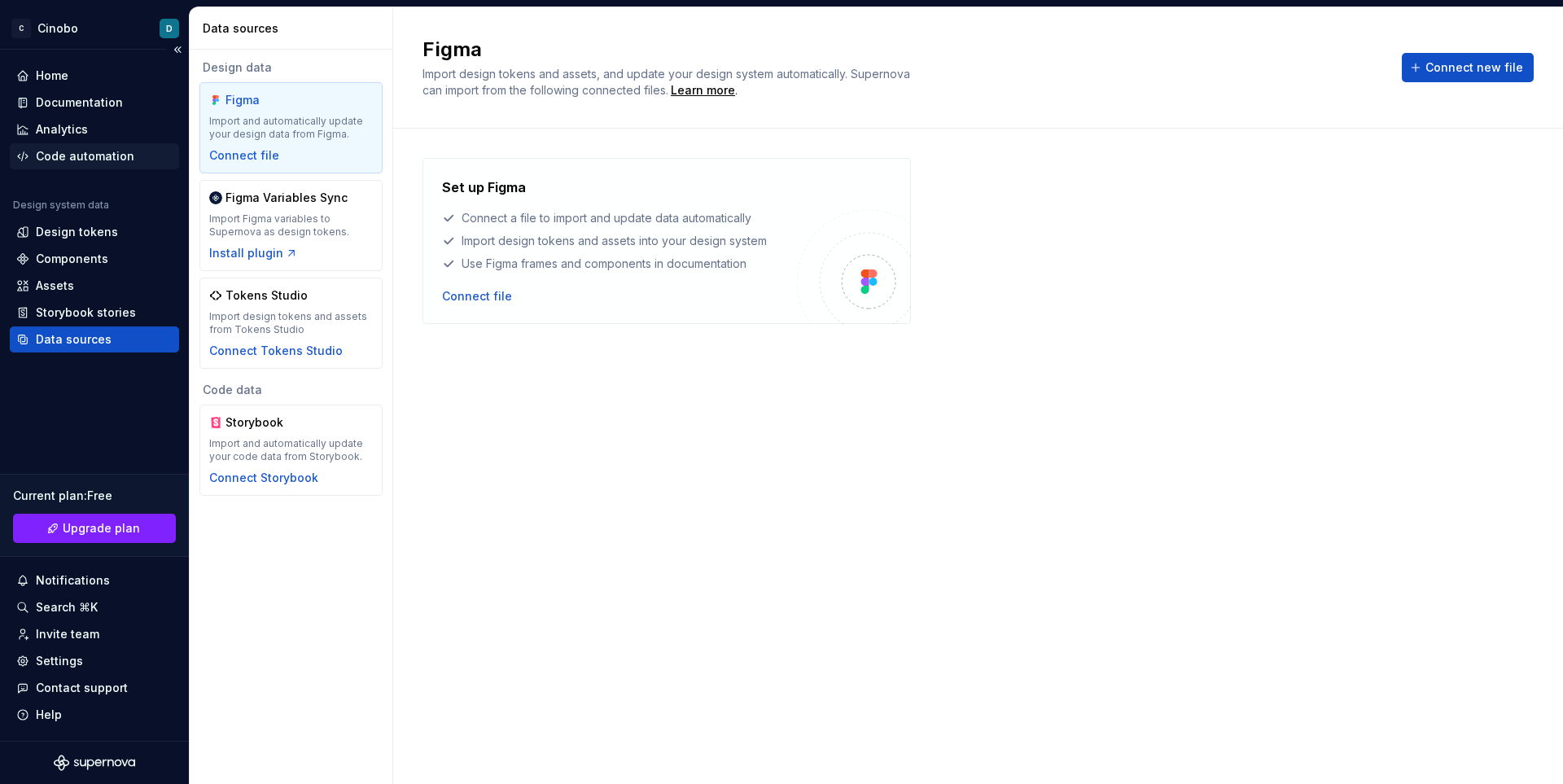
click at [30, 145] on div "Code automation" at bounding box center [94, 157] width 170 height 26
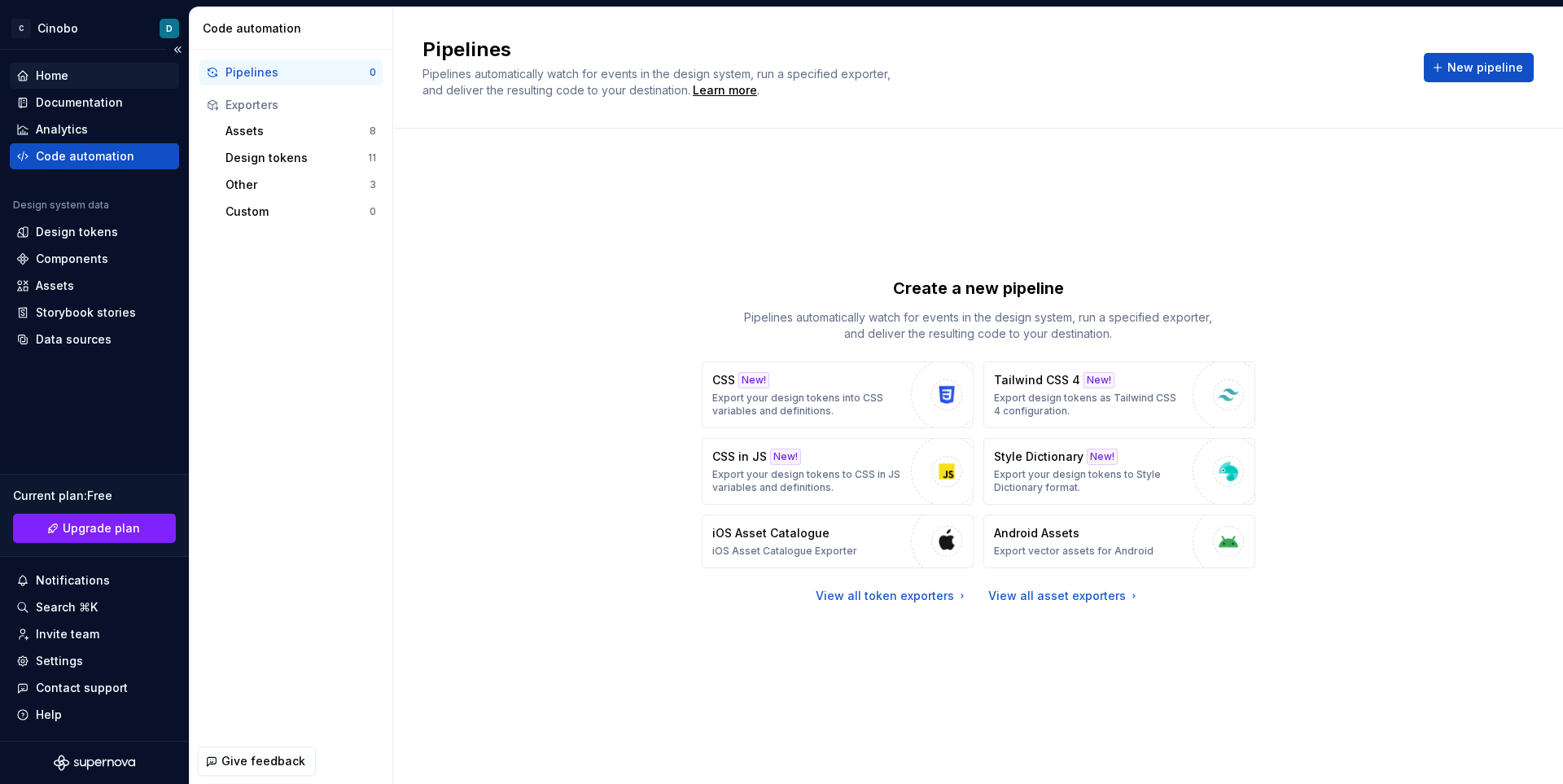
click at [57, 76] on div "Home" at bounding box center [52, 75] width 33 height 16
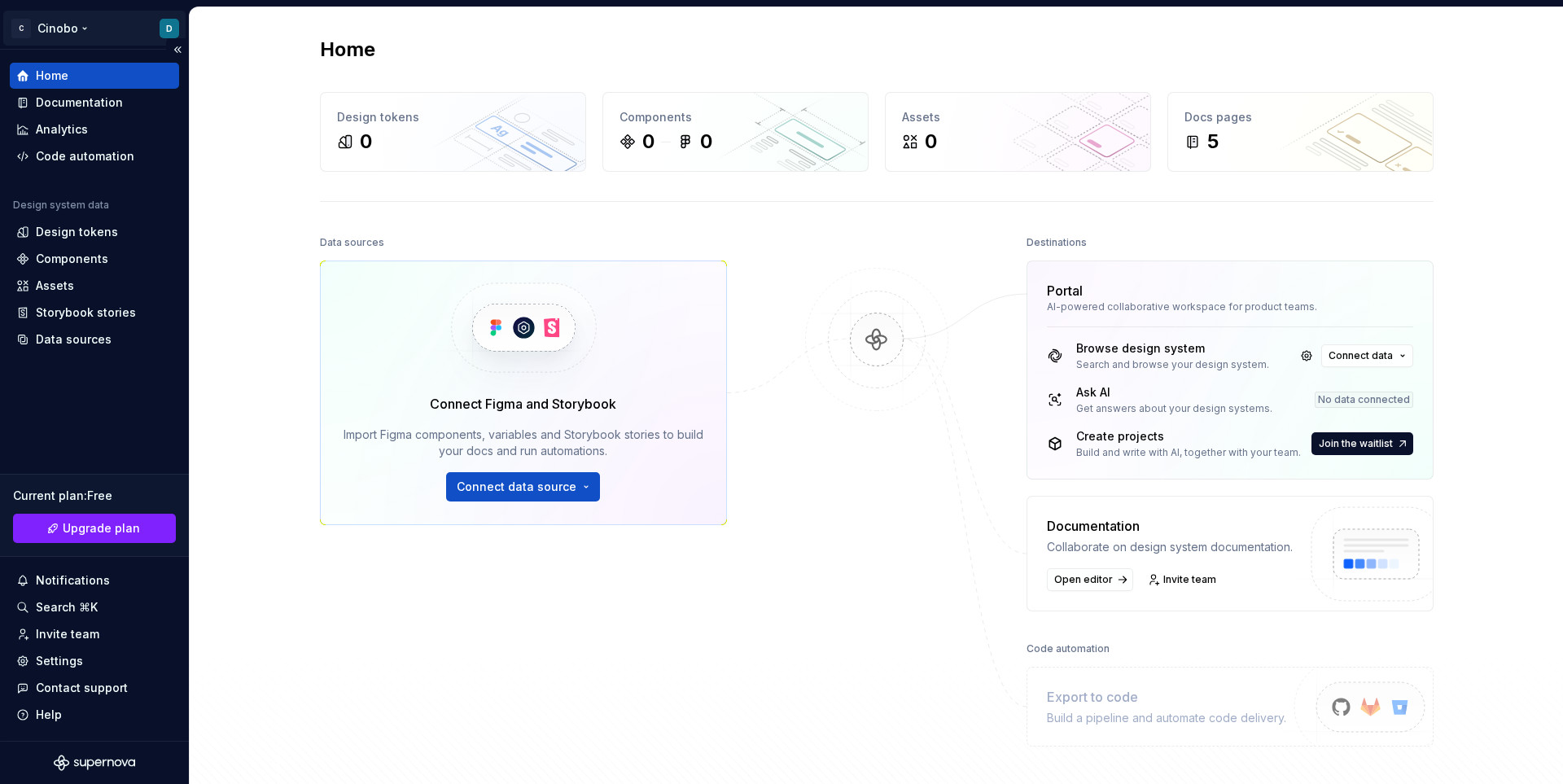
click at [34, 29] on html "C Cinobo D Home Documentation Analytics Code automation Design system data Desi…" at bounding box center [782, 392] width 1563 height 784
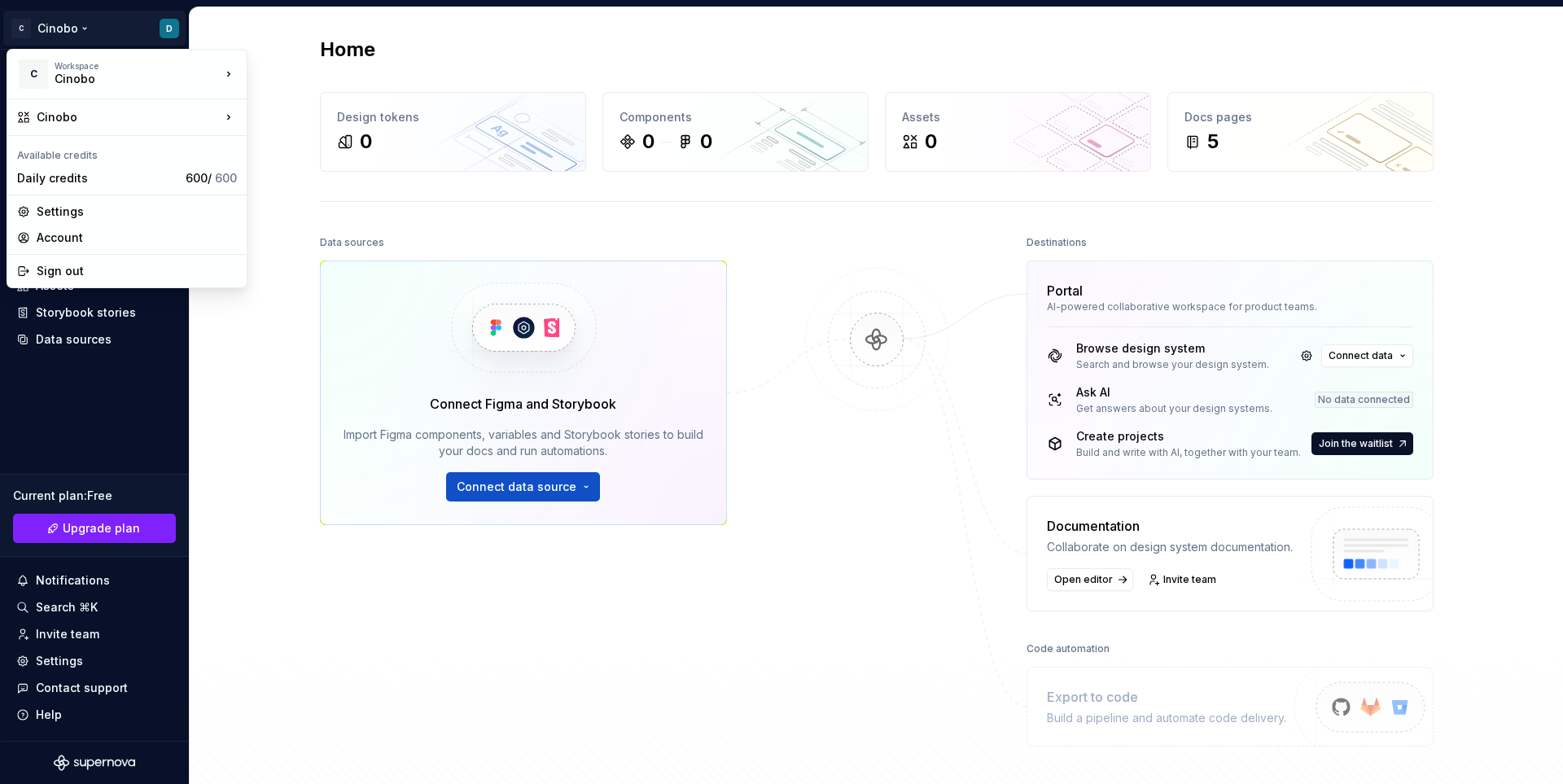
click at [281, 322] on html "C Cinobo D Home Documentation Analytics Code automation Design system data Desi…" at bounding box center [782, 392] width 1563 height 784
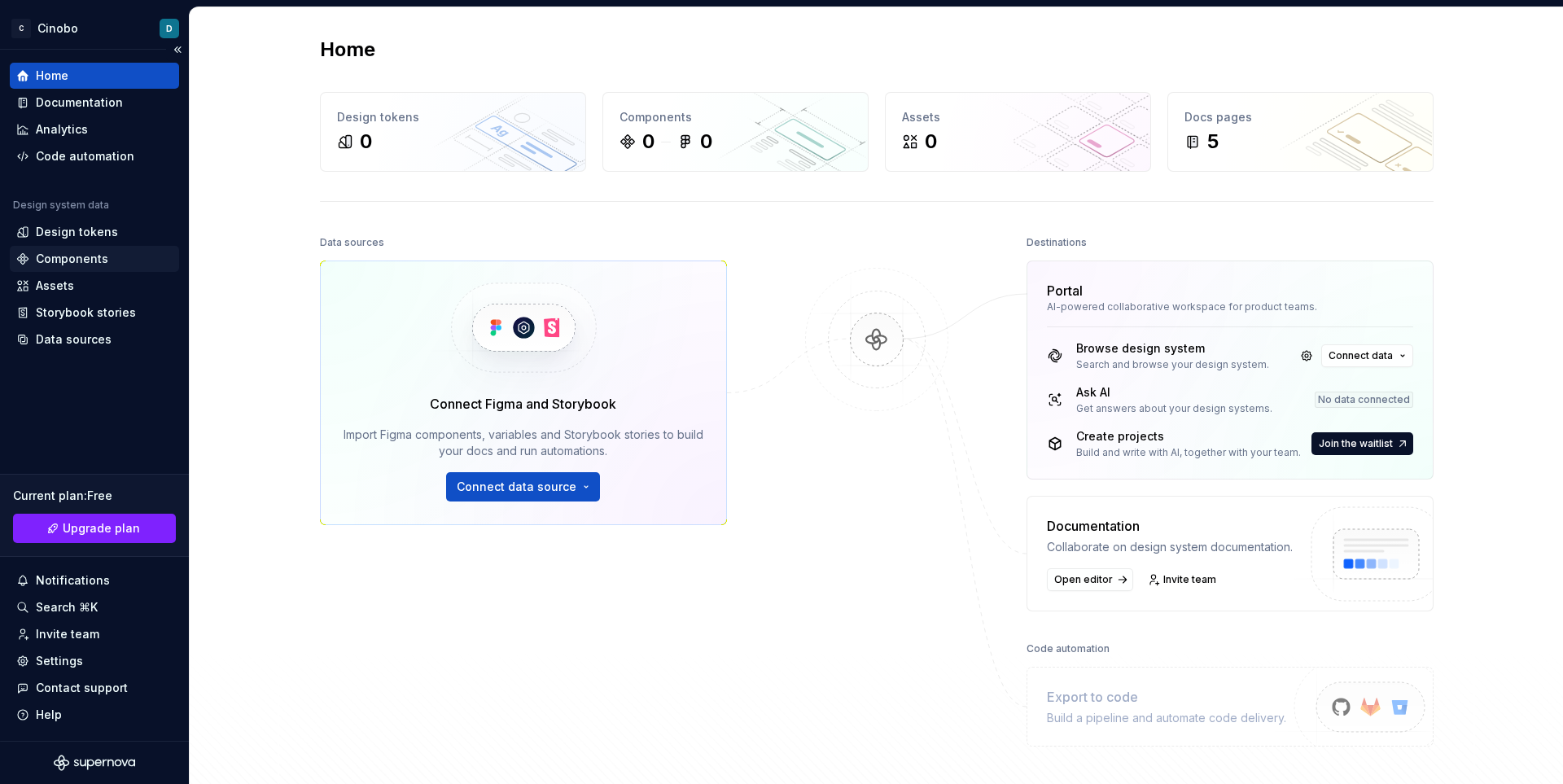
click at [64, 253] on div "Components" at bounding box center [72, 259] width 73 height 16
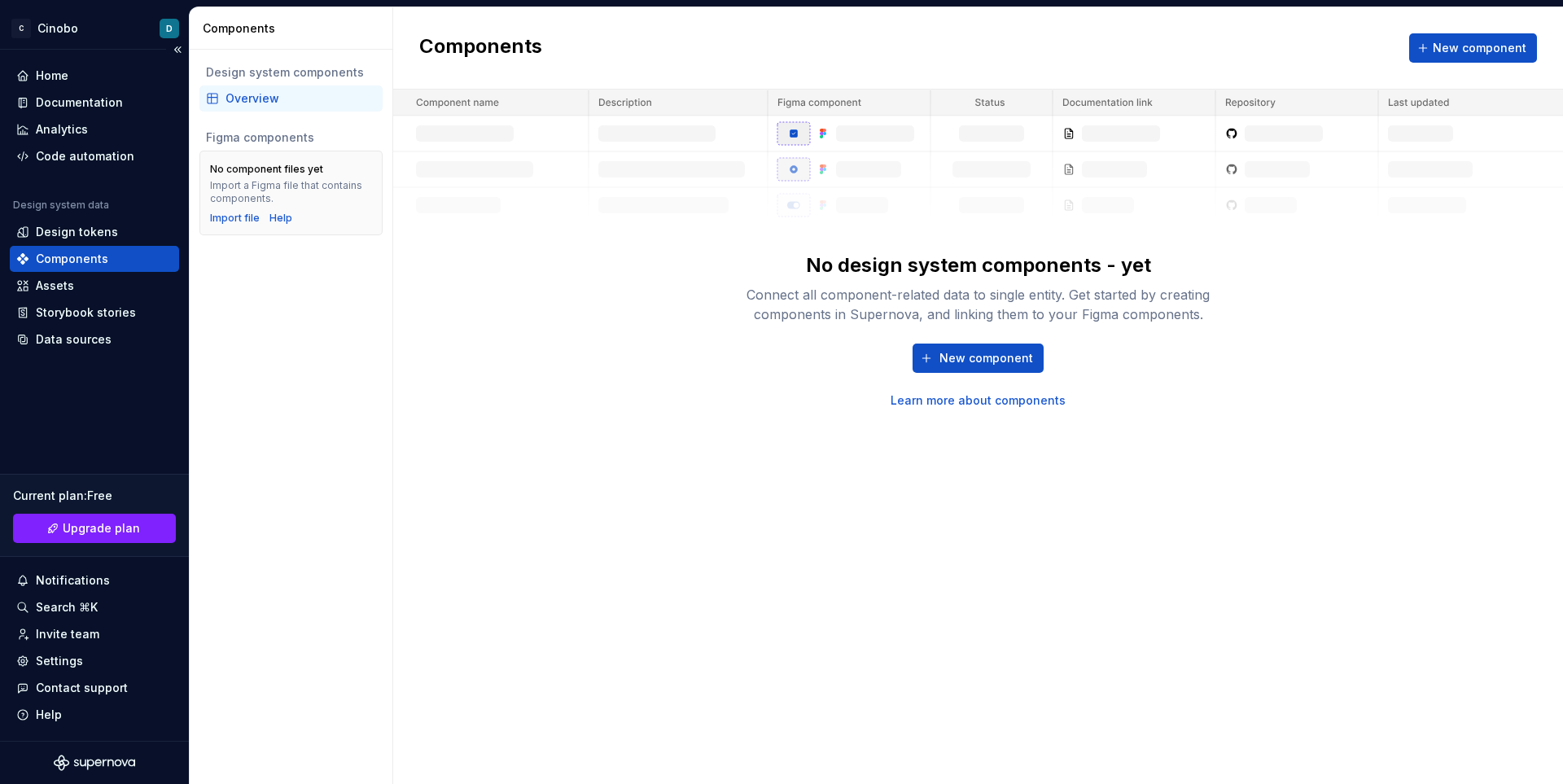
click at [86, 758] on icon "Supernova Logo" at bounding box center [94, 762] width 81 height 16
